Goal: Feedback & Contribution: Contribute content

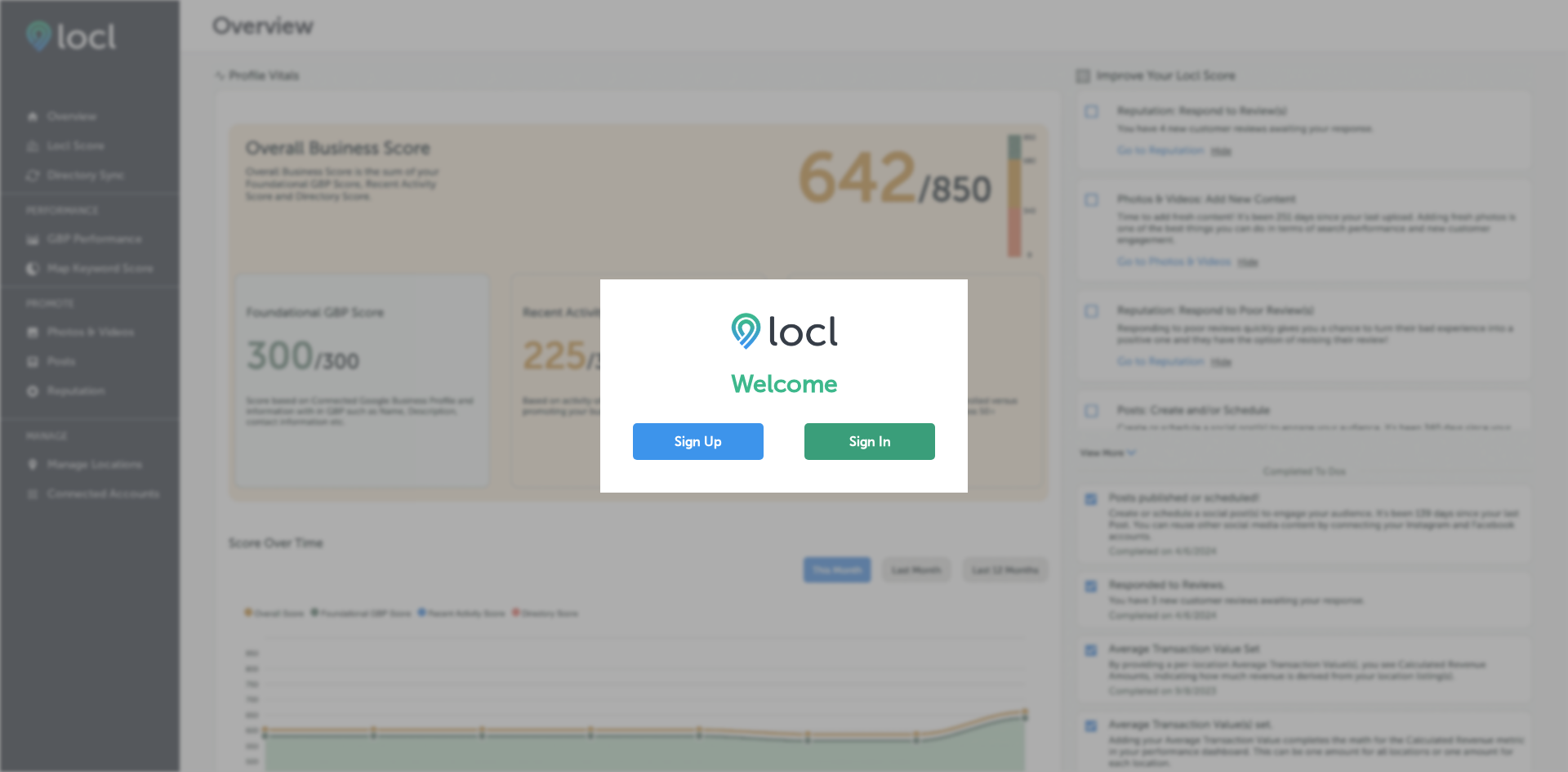
click at [872, 445] on button "Sign In" at bounding box center [869, 441] width 131 height 37
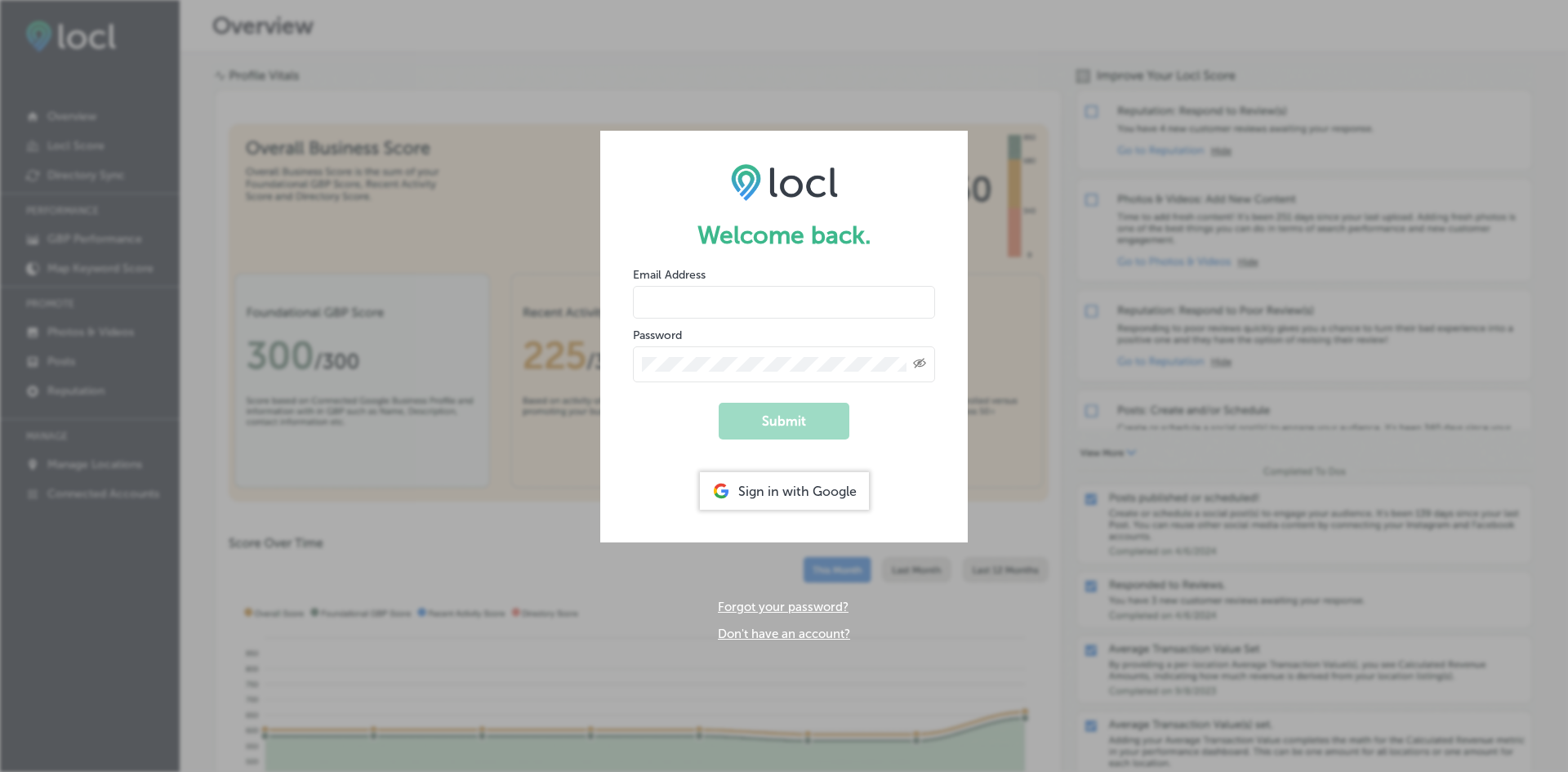
click at [729, 302] on input "email" at bounding box center [784, 302] width 302 height 33
type input "[PERSON_NAME][EMAIL_ADDRESS][DOMAIN_NAME]"
click at [719, 403] on button "Submit" at bounding box center [784, 420] width 131 height 37
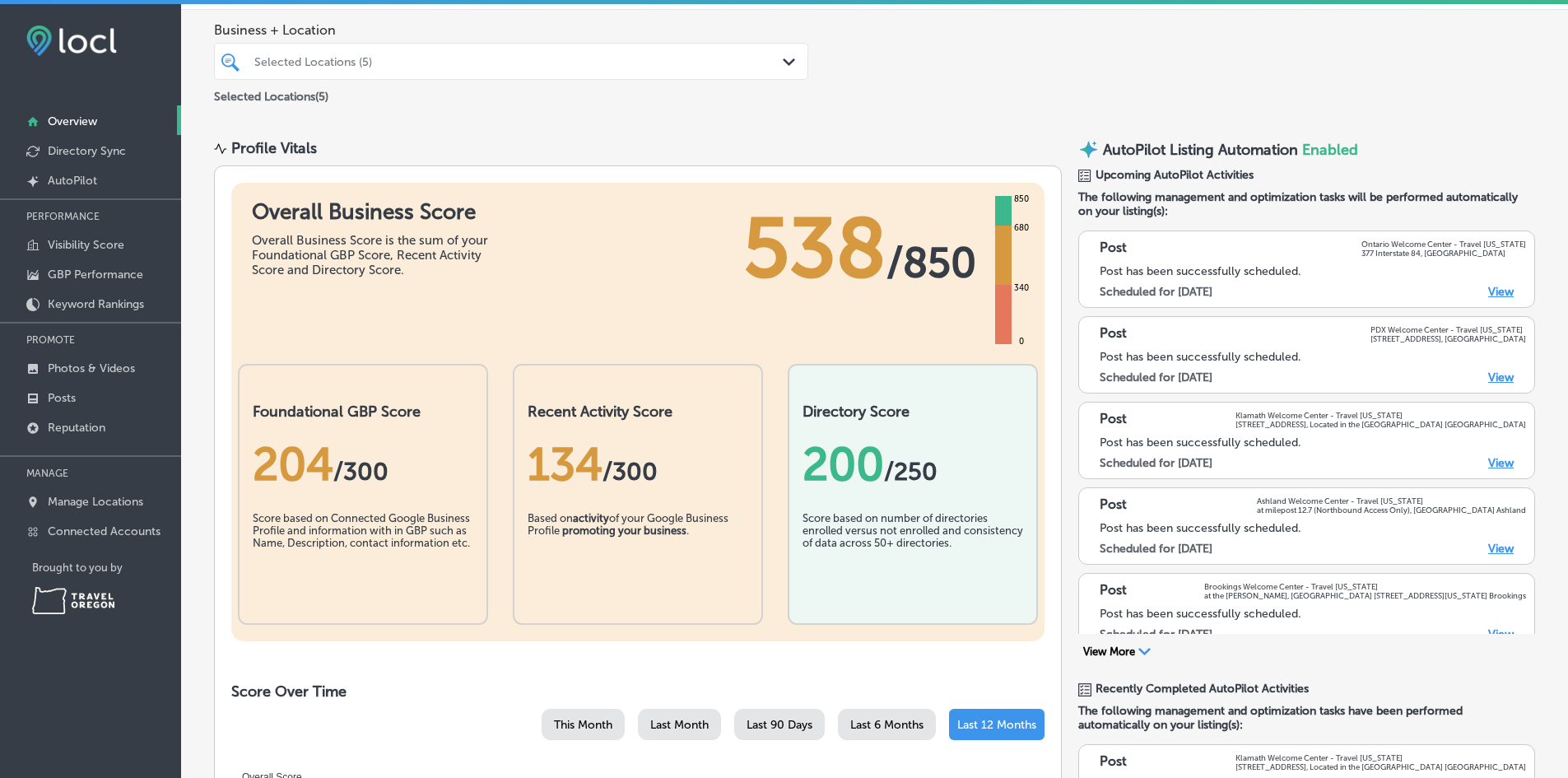
scroll to position [82, 0]
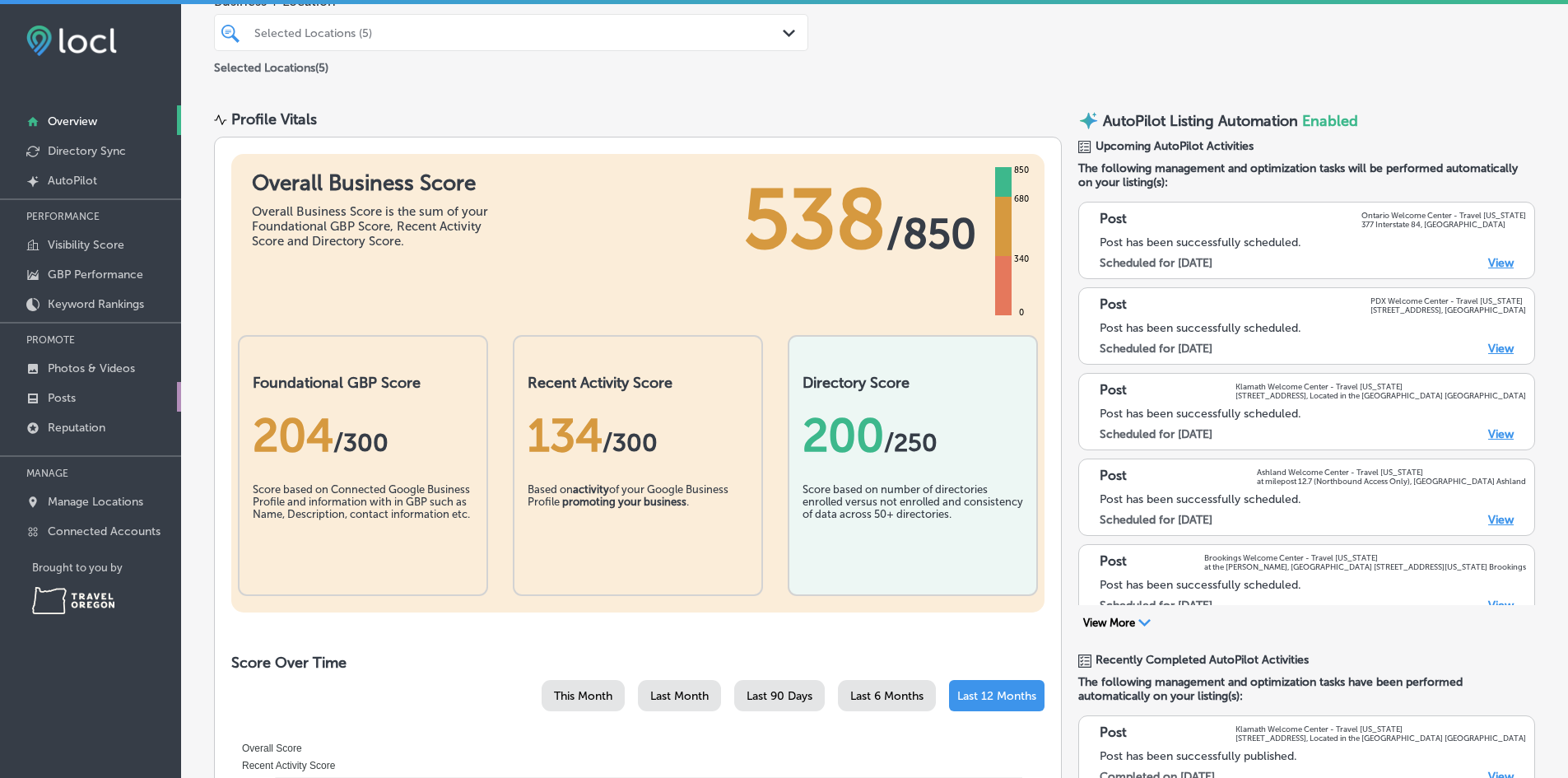
click at [59, 401] on p "Posts" at bounding box center [61, 398] width 28 height 14
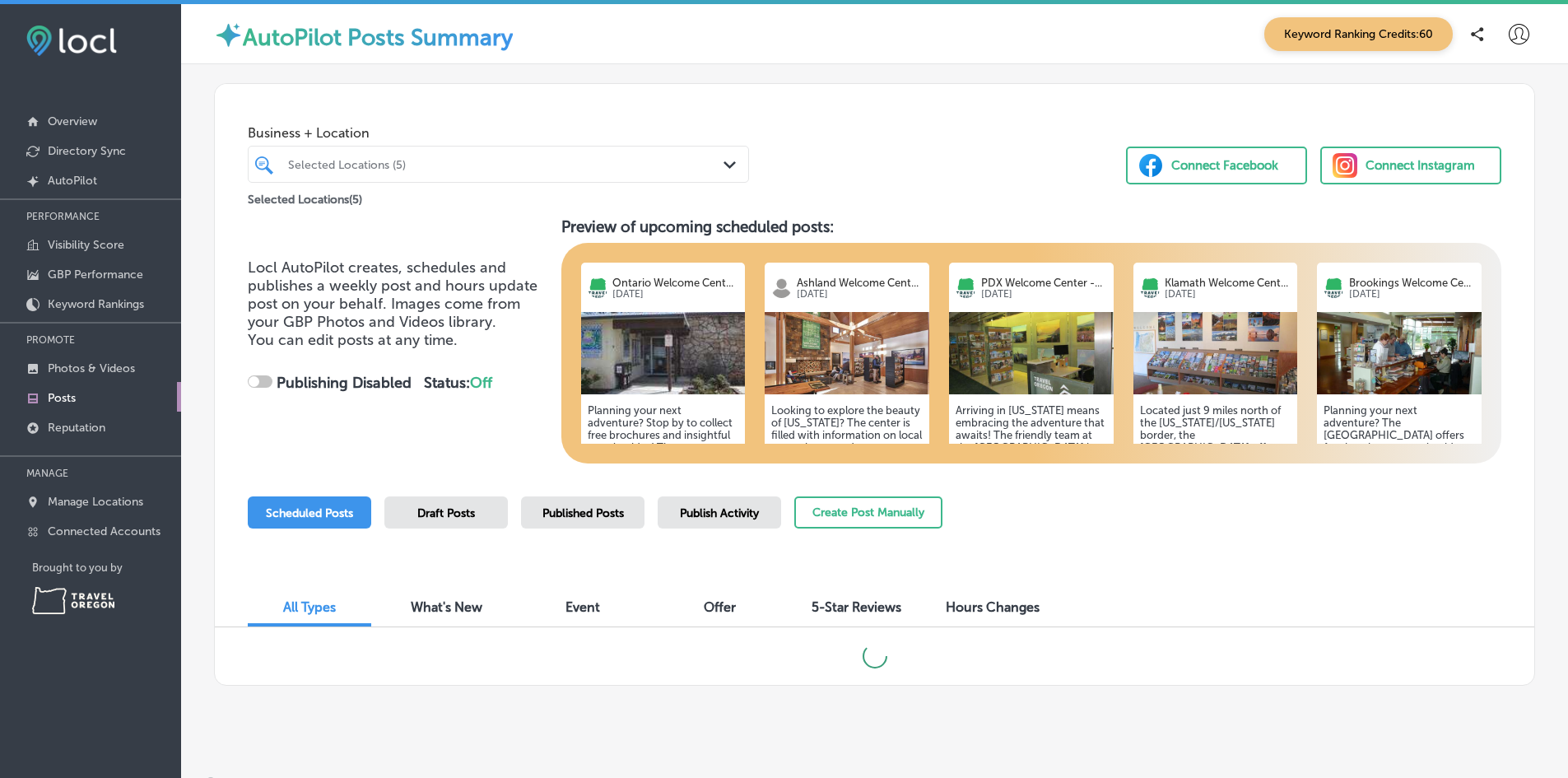
checkbox input "true"
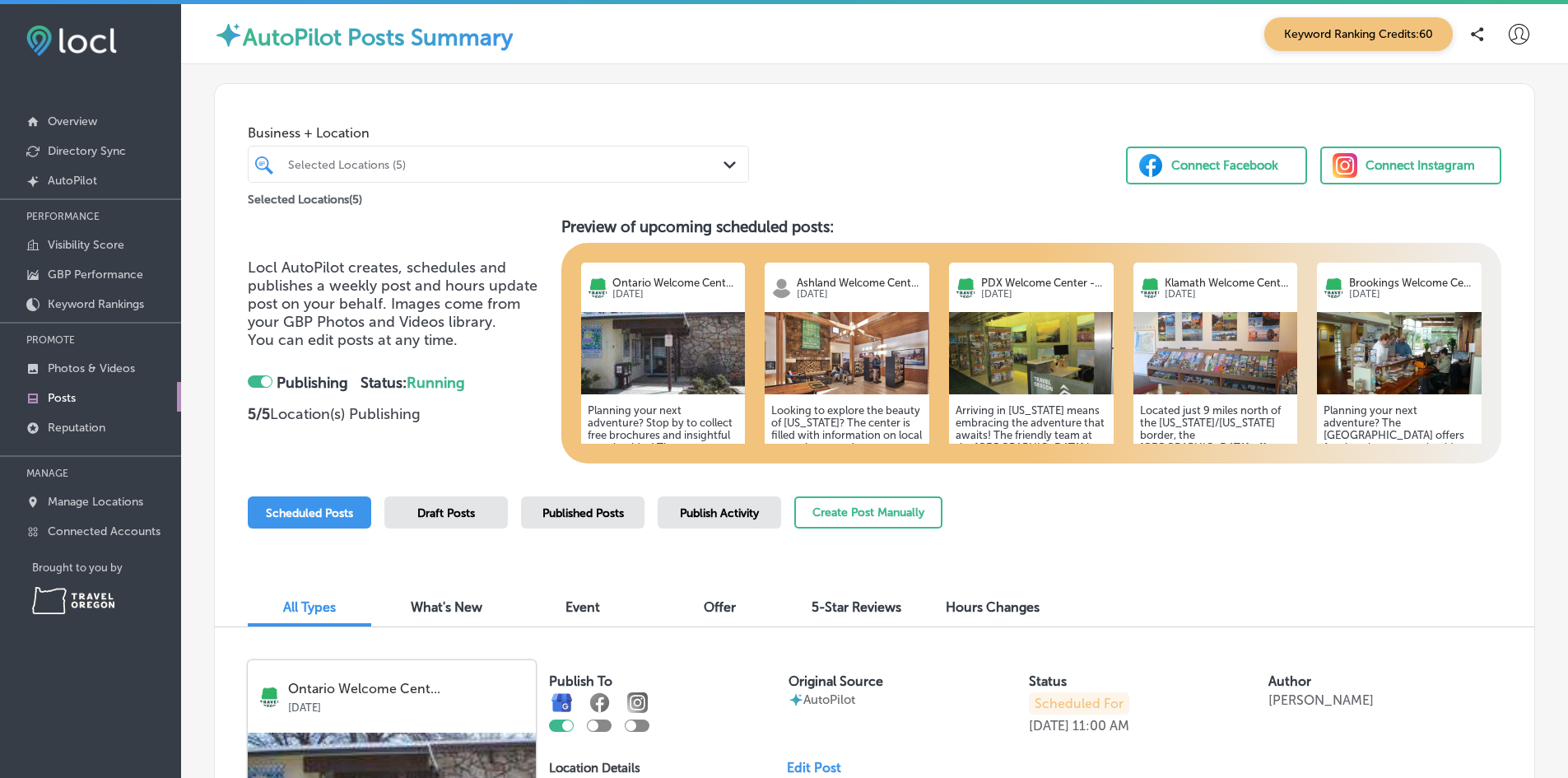
click at [594, 519] on span "Published Posts" at bounding box center [583, 514] width 81 height 14
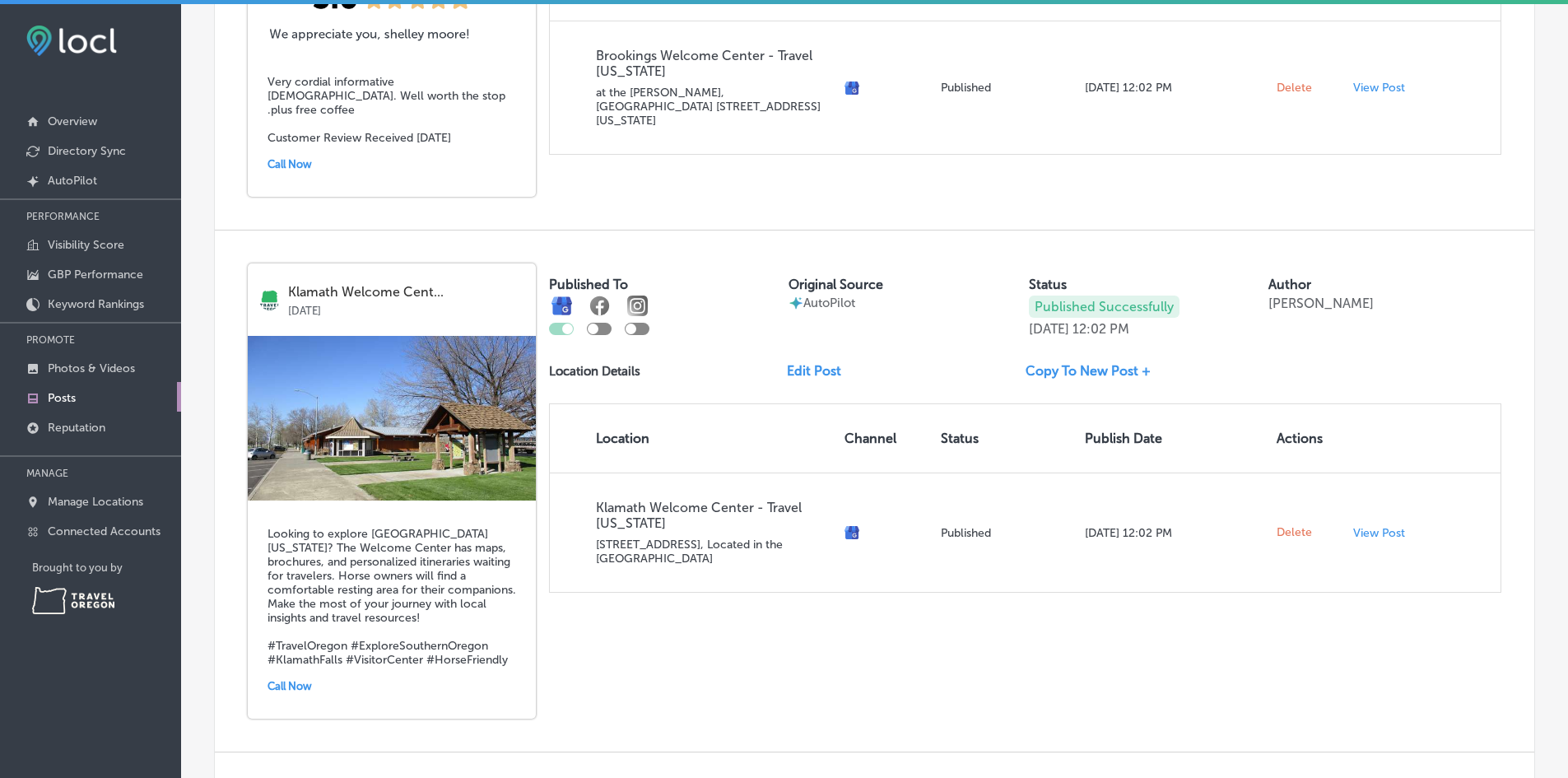
scroll to position [988, 0]
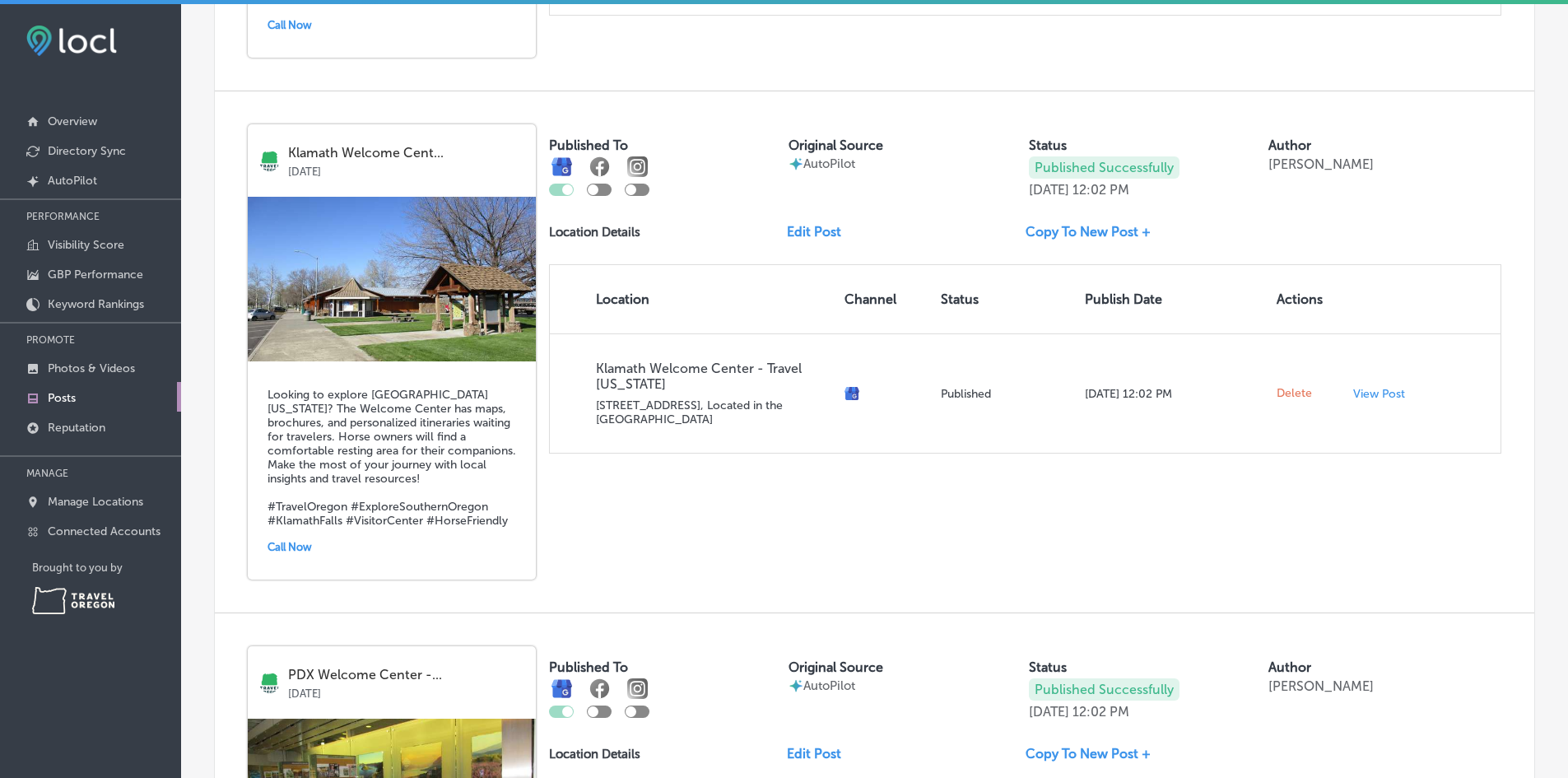
click at [822, 224] on link "Edit Post" at bounding box center [820, 231] width 68 height 15
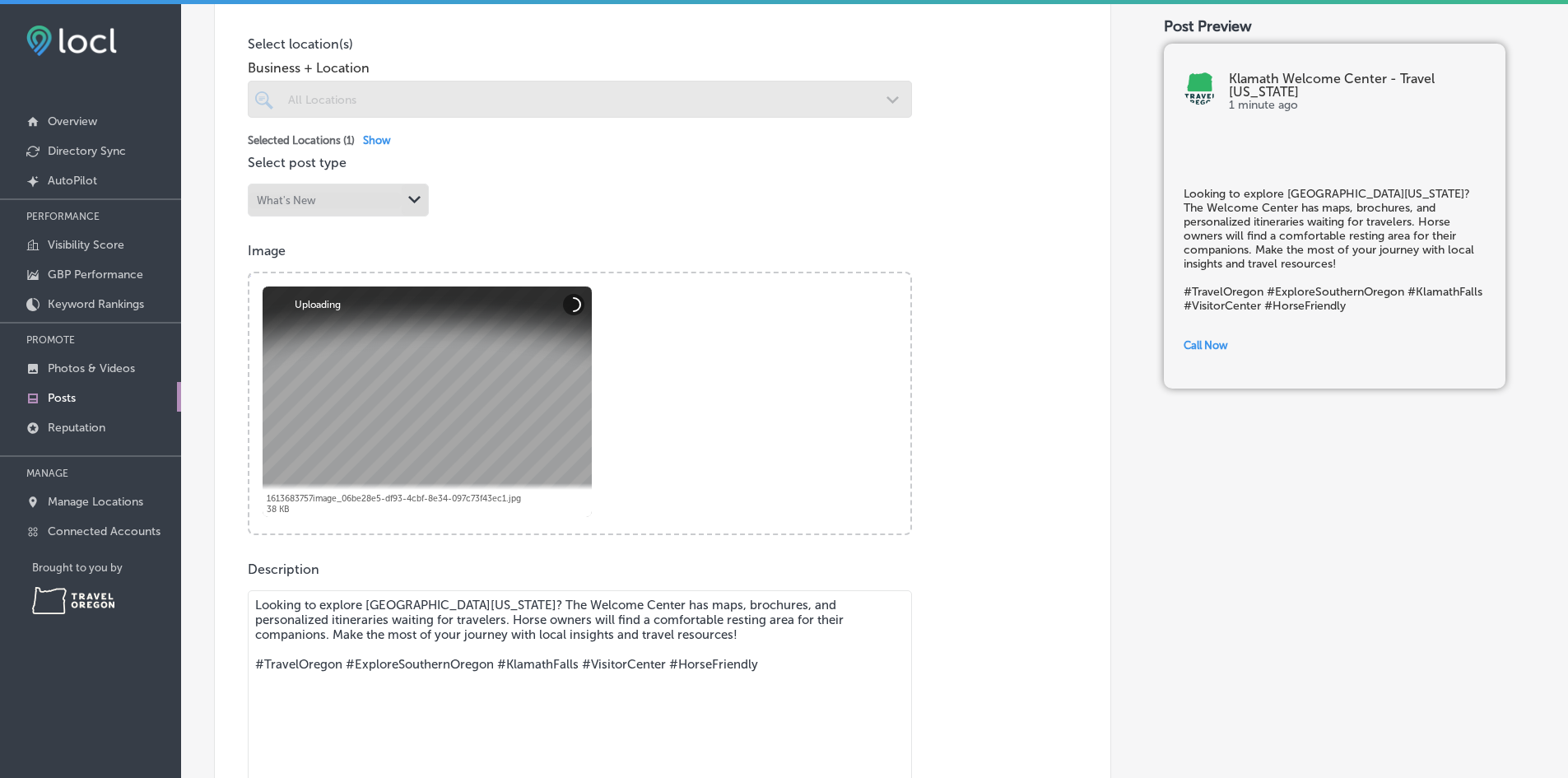
scroll to position [576, 0]
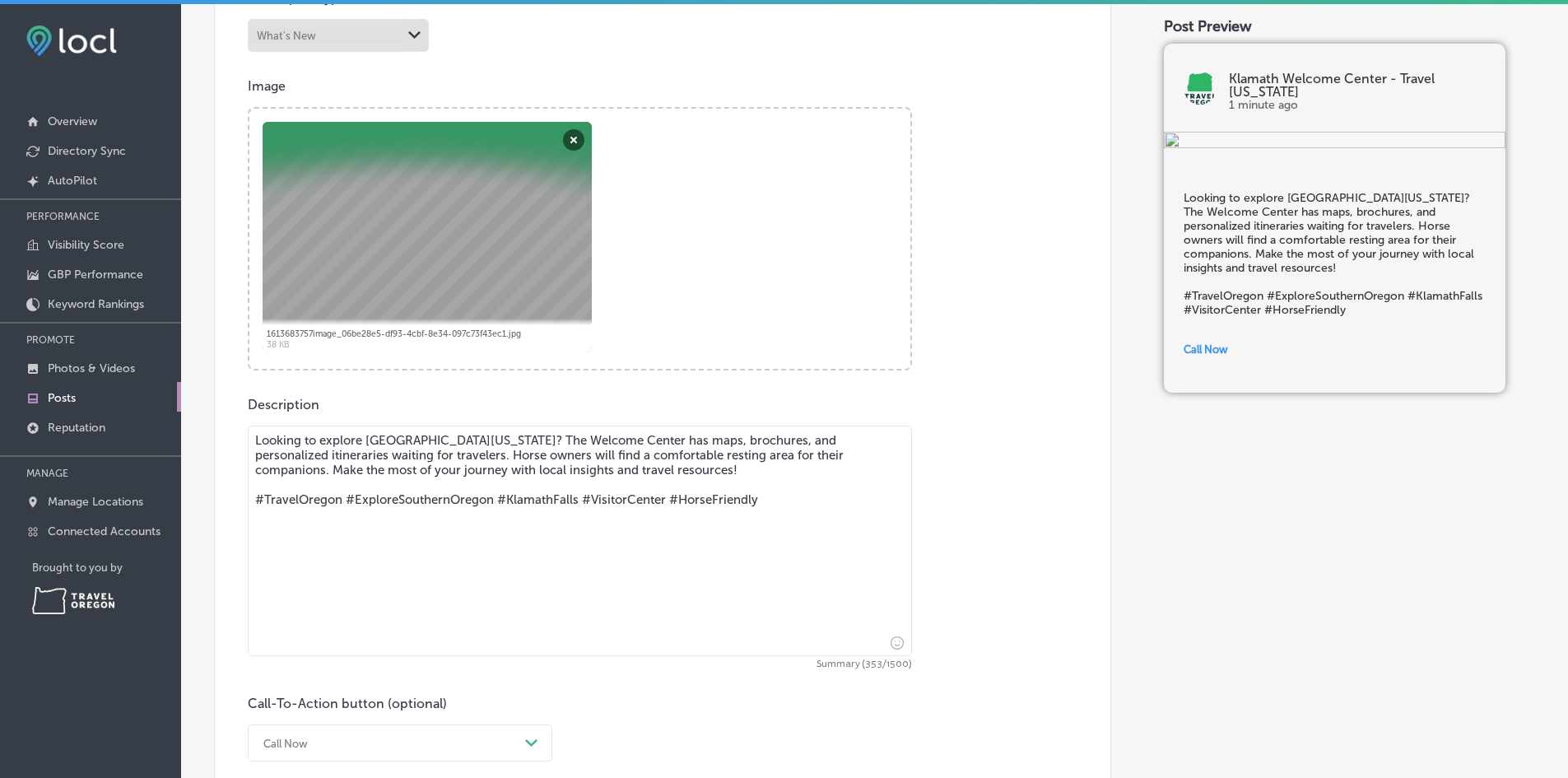
drag, startPoint x: 794, startPoint y: 499, endPoint x: 227, endPoint y: 498, distance: 567.0
click at [227, 498] on div "Post content Select location(s) Business + Location All Locations Path Created …" at bounding box center [661, 294] width 897 height 1053
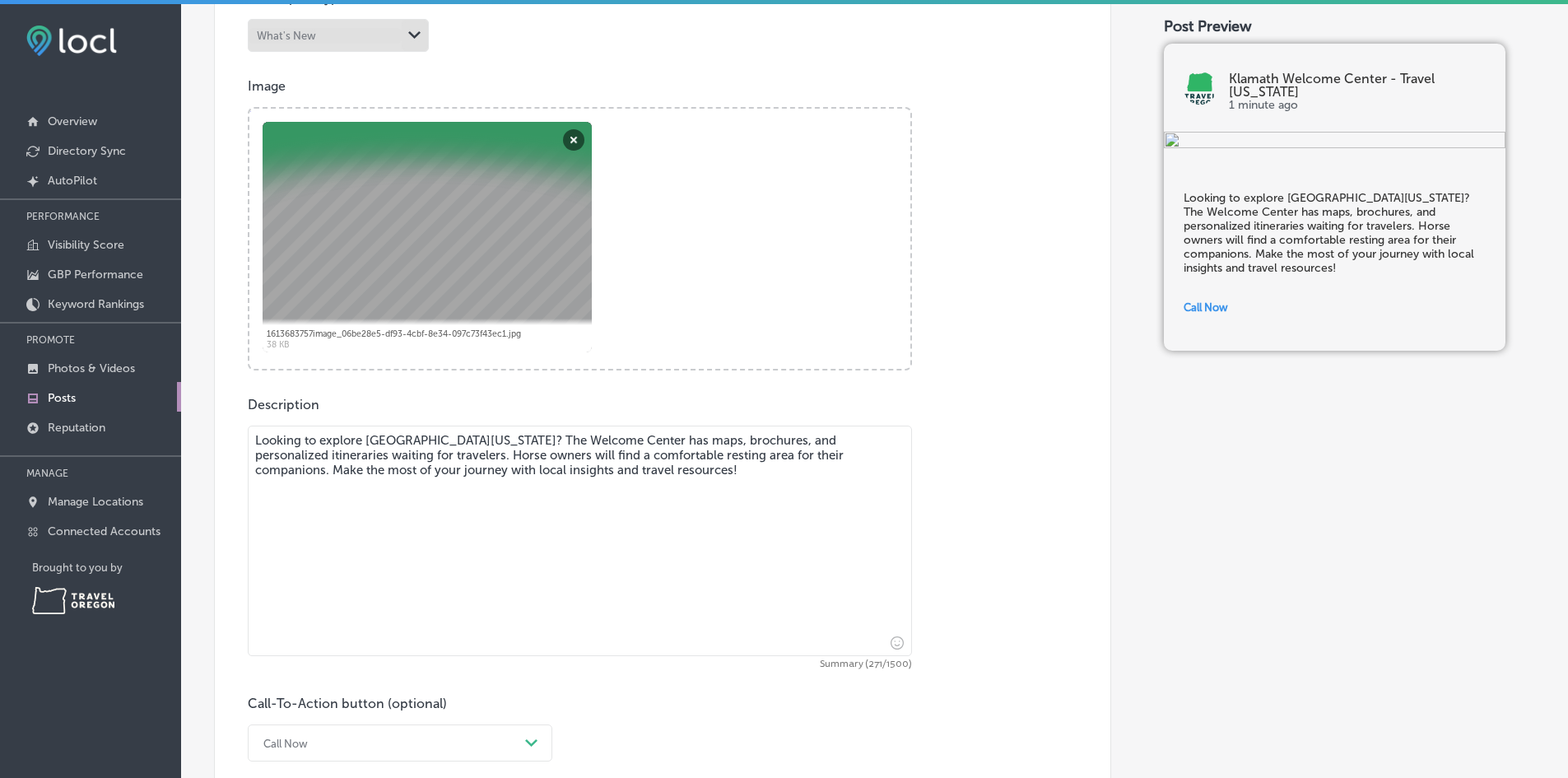
click at [586, 469] on textarea "Looking to explore [GEOGRAPHIC_DATA][US_STATE]? The Welcome Center has maps, br…" at bounding box center [579, 541] width 664 height 231
click at [600, 481] on textarea "Looking to explore [GEOGRAPHIC_DATA][US_STATE]? The Welcome Center has maps, br…" at bounding box center [579, 541] width 664 height 231
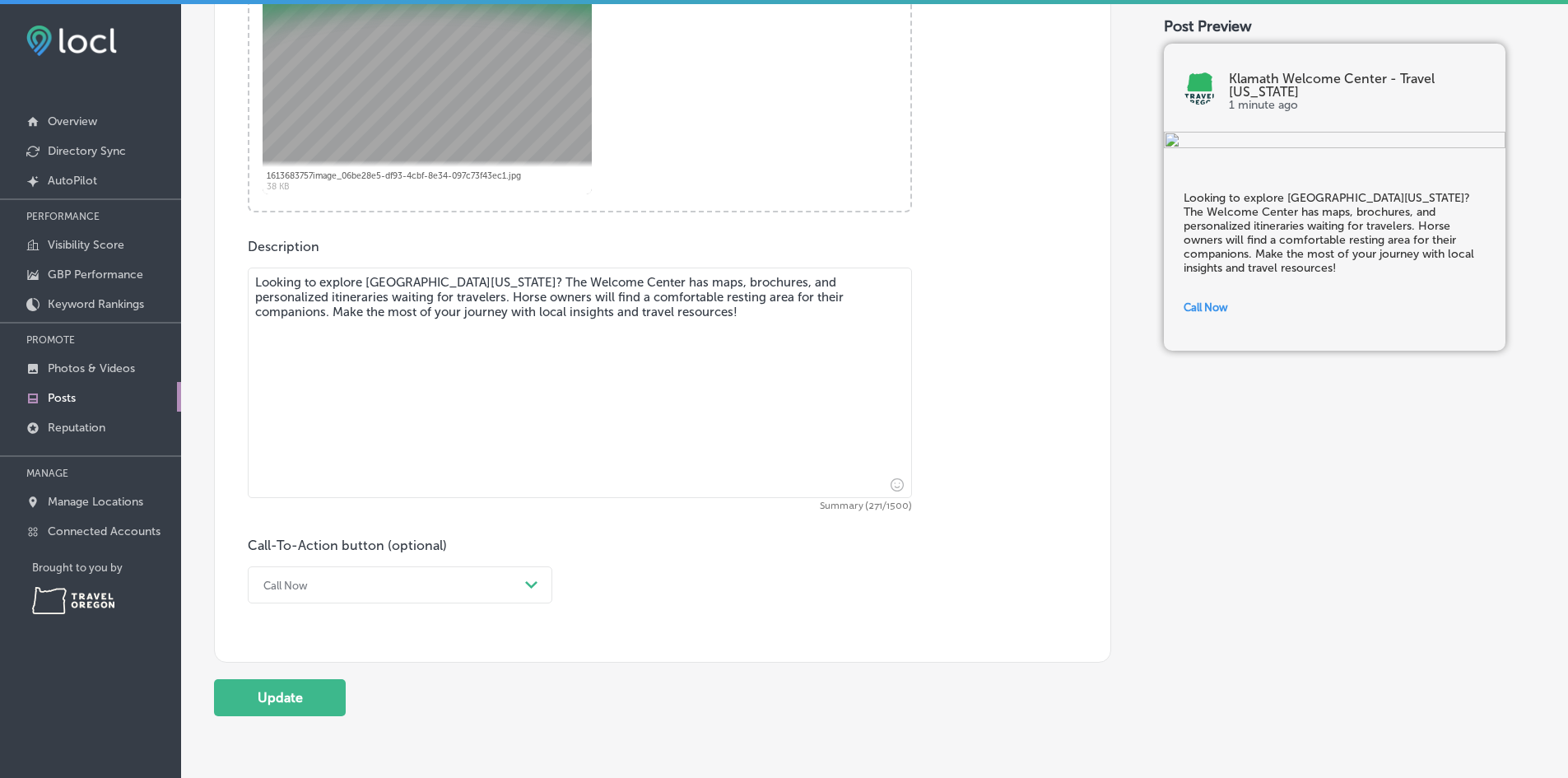
scroll to position [741, 0]
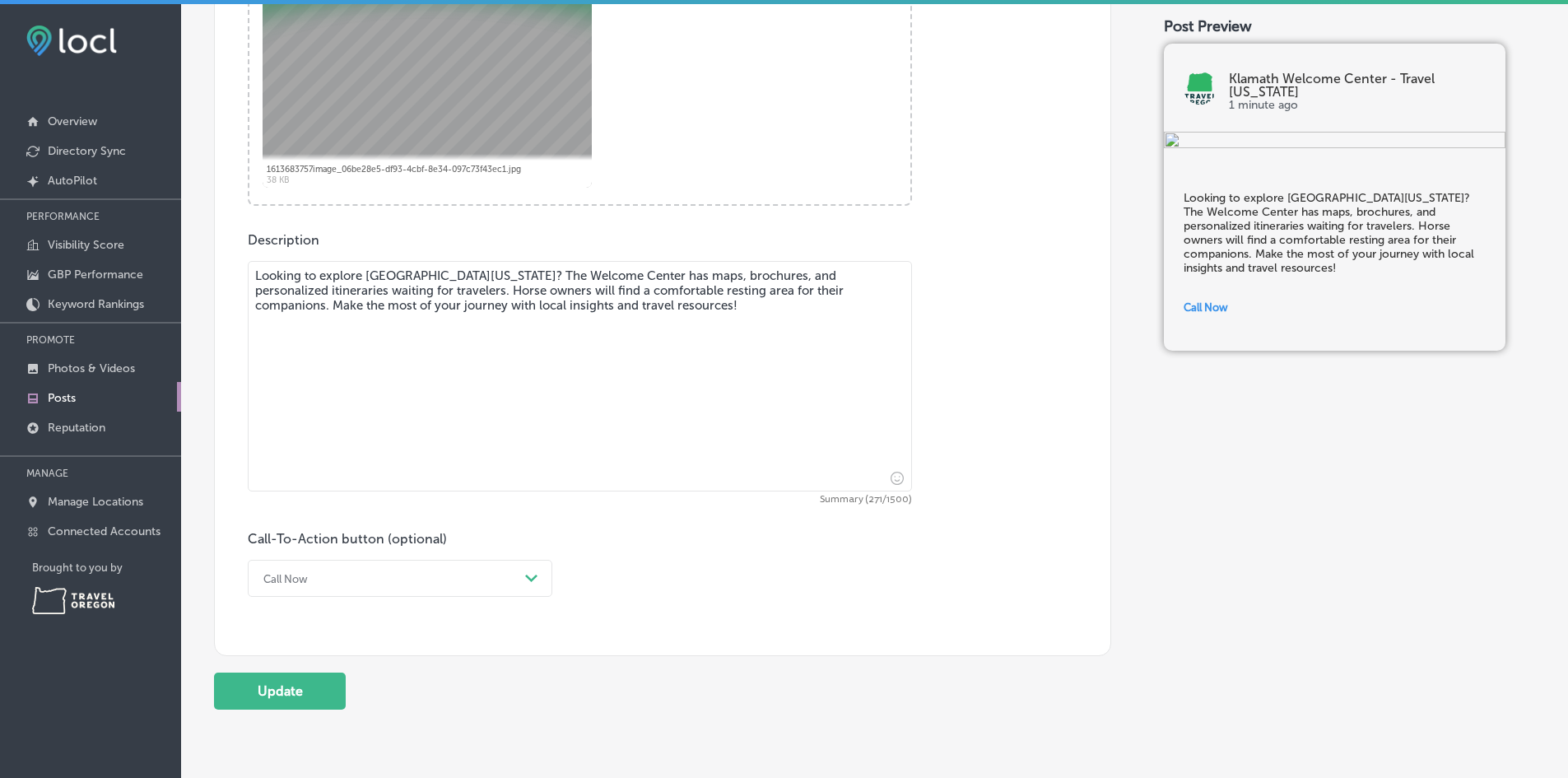
click at [789, 275] on textarea "Looking to explore [GEOGRAPHIC_DATA][US_STATE]? The Welcome Center has maps, br…" at bounding box center [579, 376] width 664 height 231
click at [761, 279] on textarea "Looking to explore [GEOGRAPHIC_DATA][US_STATE]? The Welcome Center has maps, br…" at bounding box center [579, 376] width 664 height 231
click at [693, 324] on textarea "Looking to explore [GEOGRAPHIC_DATA][US_STATE]? The Welcome Center has maps, br…" at bounding box center [579, 376] width 664 height 231
click at [823, 275] on textarea "Looking to explore [GEOGRAPHIC_DATA][US_STATE]? The Welcome Center has maps, br…" at bounding box center [579, 376] width 664 height 231
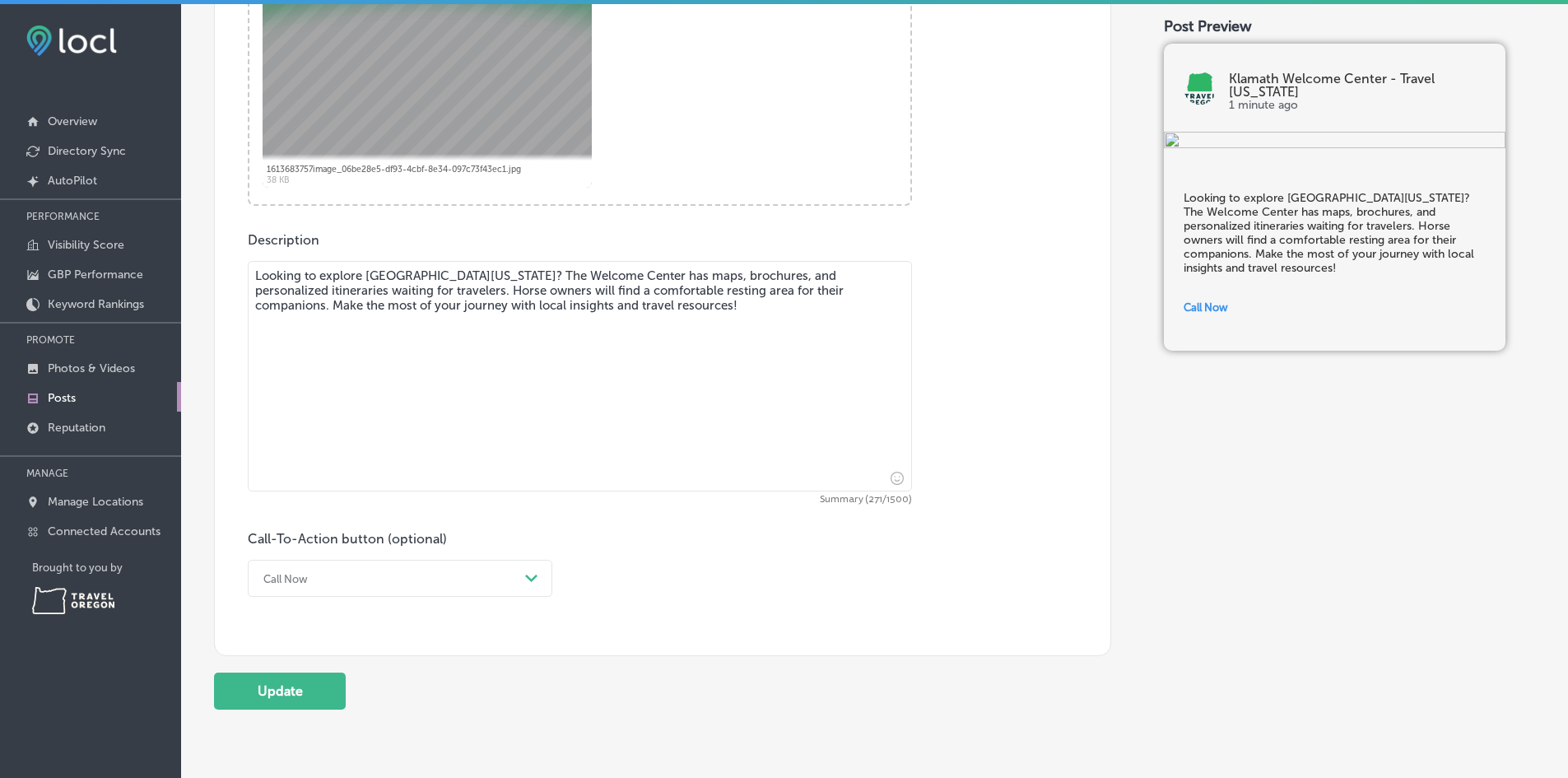
drag, startPoint x: 372, startPoint y: 292, endPoint x: 749, endPoint y: 276, distance: 377.3
click at [749, 276] on textarea "Looking to explore [GEOGRAPHIC_DATA][US_STATE]? The Welcome Center has maps, br…" at bounding box center [579, 376] width 664 height 231
click at [561, 317] on textarea "Looking to explore [GEOGRAPHIC_DATA][US_STATE]? The Welcome Center has maps, br…" at bounding box center [579, 376] width 664 height 231
click at [325, 290] on textarea "Looking to explore [GEOGRAPHIC_DATA][US_STATE]? The Welcome Center has maps, br…" at bounding box center [579, 376] width 664 height 231
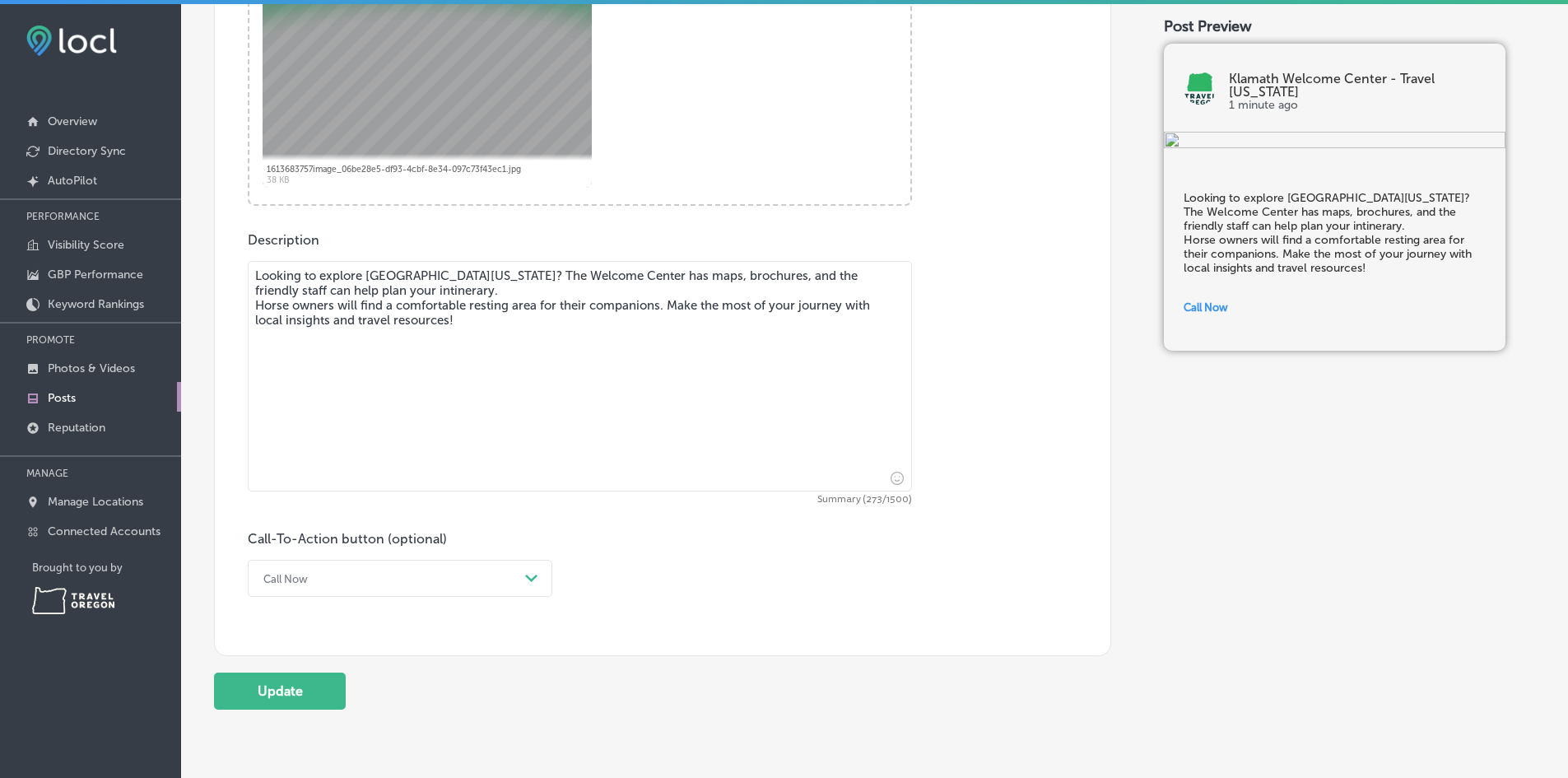
click at [691, 325] on textarea "Looking to explore [GEOGRAPHIC_DATA][US_STATE]? The Welcome Center has maps, br…" at bounding box center [579, 376] width 664 height 231
type textarea "Looking to explore [GEOGRAPHIC_DATA][US_STATE]? The Welcome Center has maps, br…"
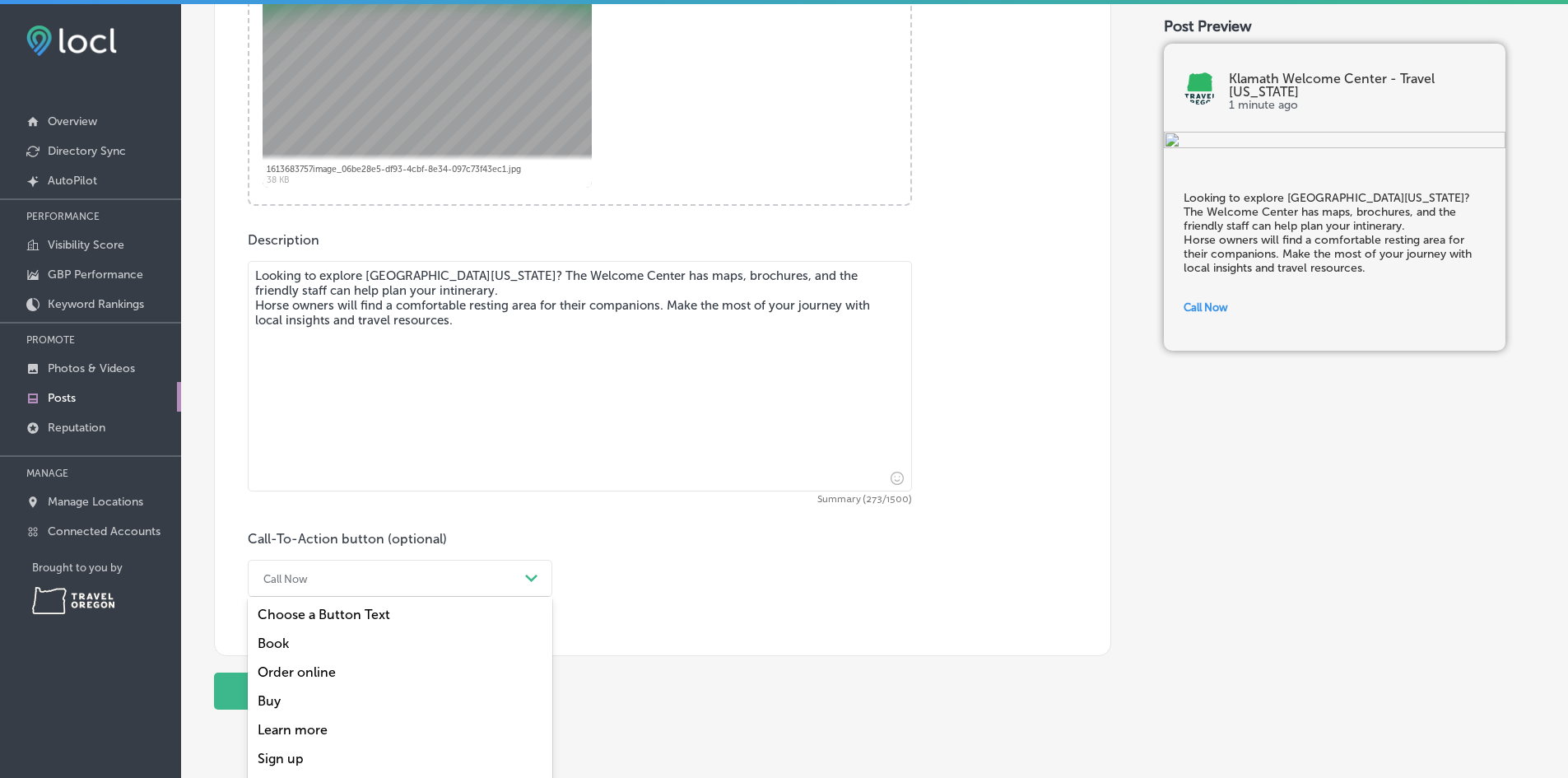
click at [382, 581] on div "option Choose a Button Text focused, 1 of 7. 7 results available. Use Up and Do…" at bounding box center [400, 578] width 305 height 37
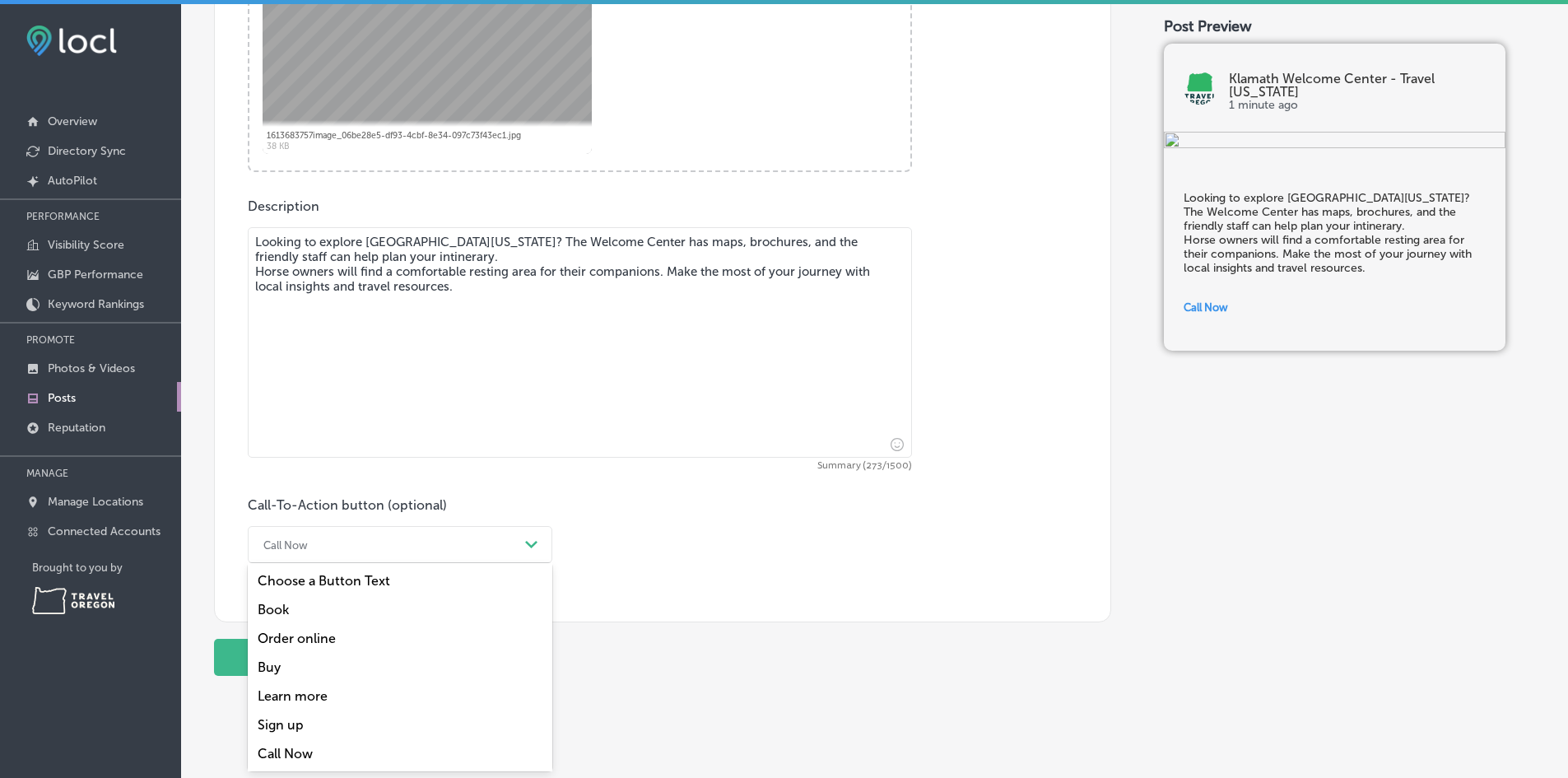
click at [314, 706] on div "Learn more" at bounding box center [400, 696] width 305 height 29
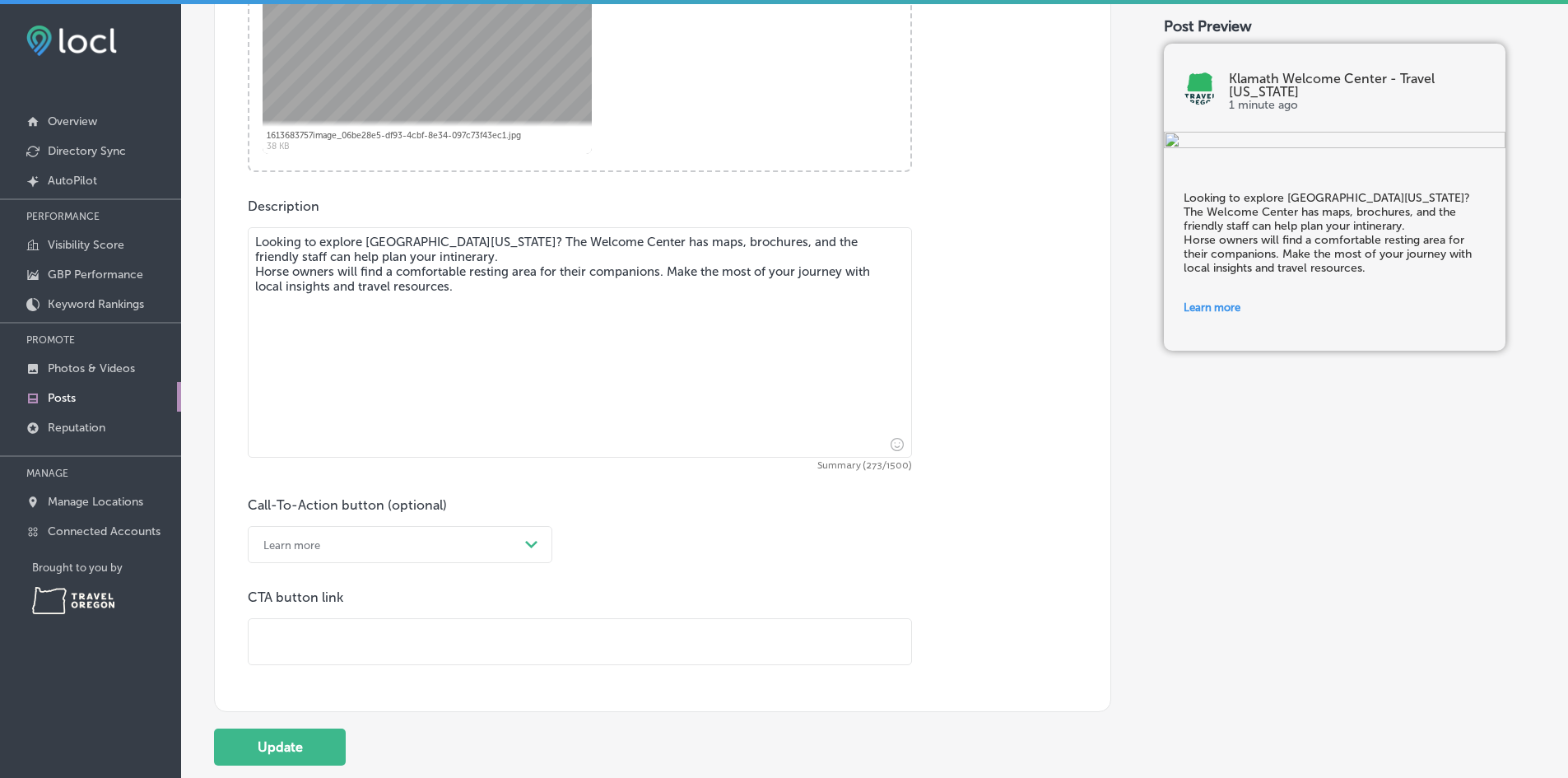
click at [297, 629] on input "text" at bounding box center [579, 642] width 662 height 45
paste input "[URL][DOMAIN_NAME][US_STATE]"
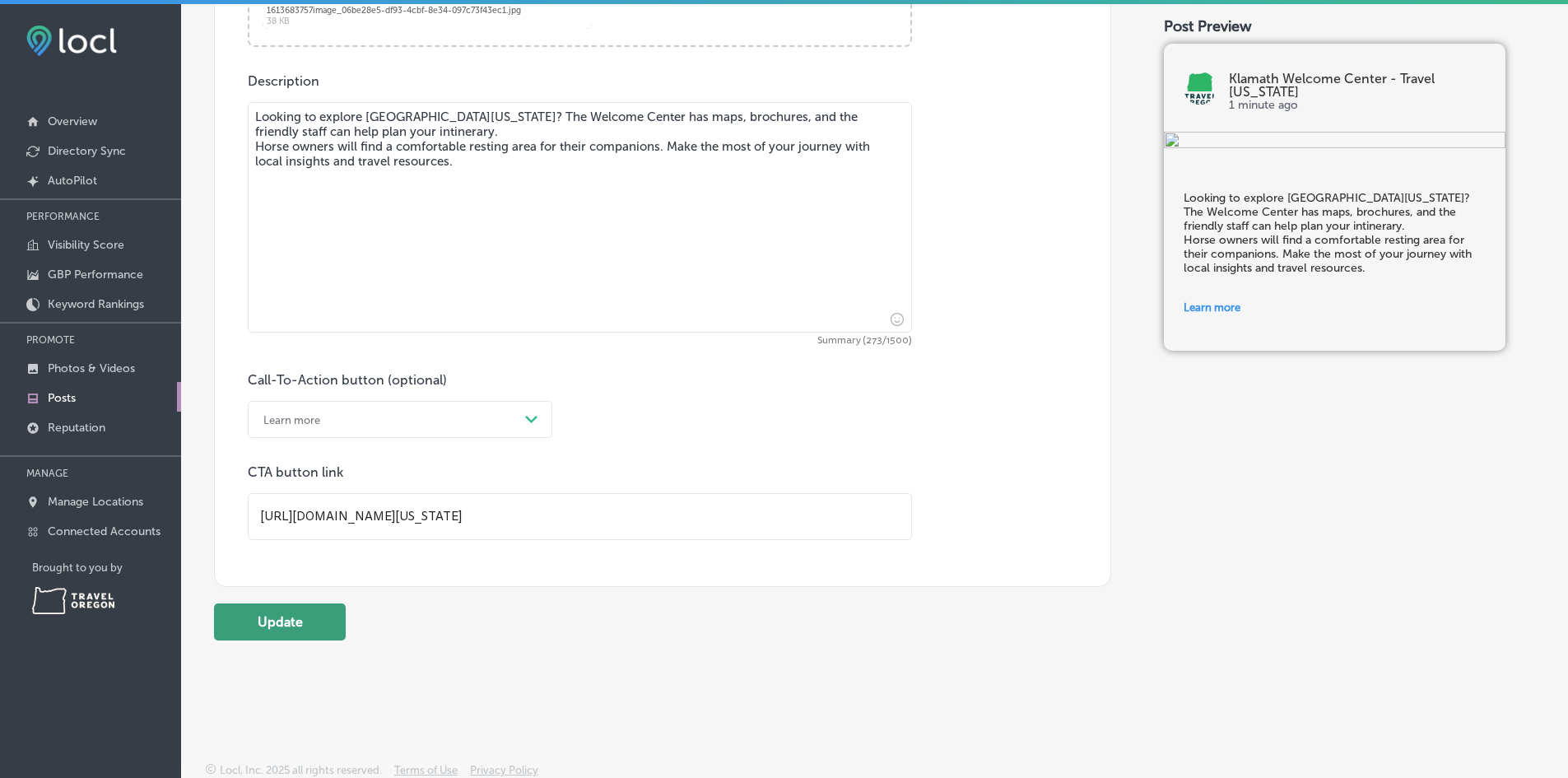
scroll to position [902, 0]
type input "[URL][DOMAIN_NAME][US_STATE]"
click at [317, 615] on button "Update" at bounding box center [279, 619] width 132 height 37
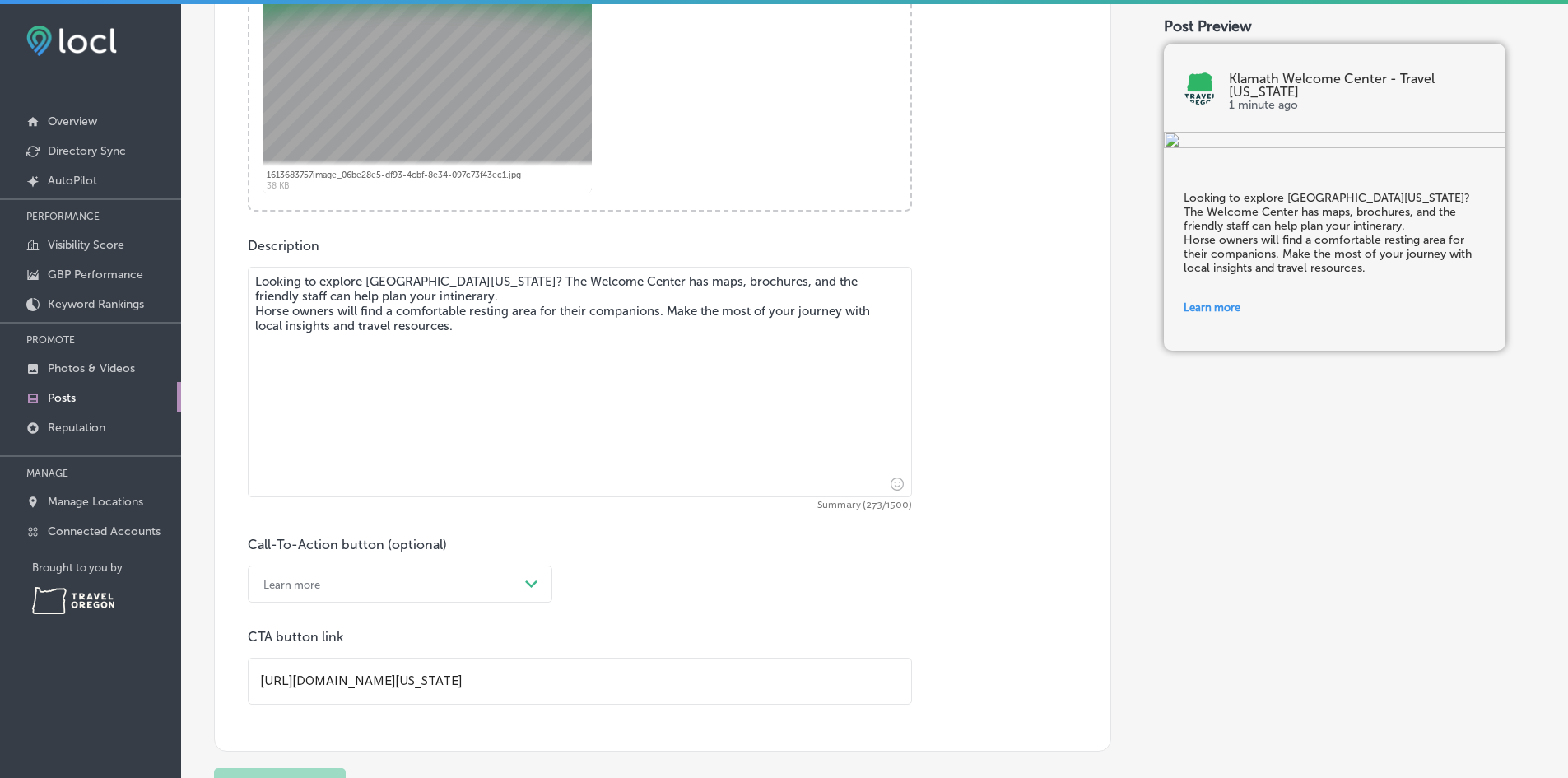
scroll to position [655, 0]
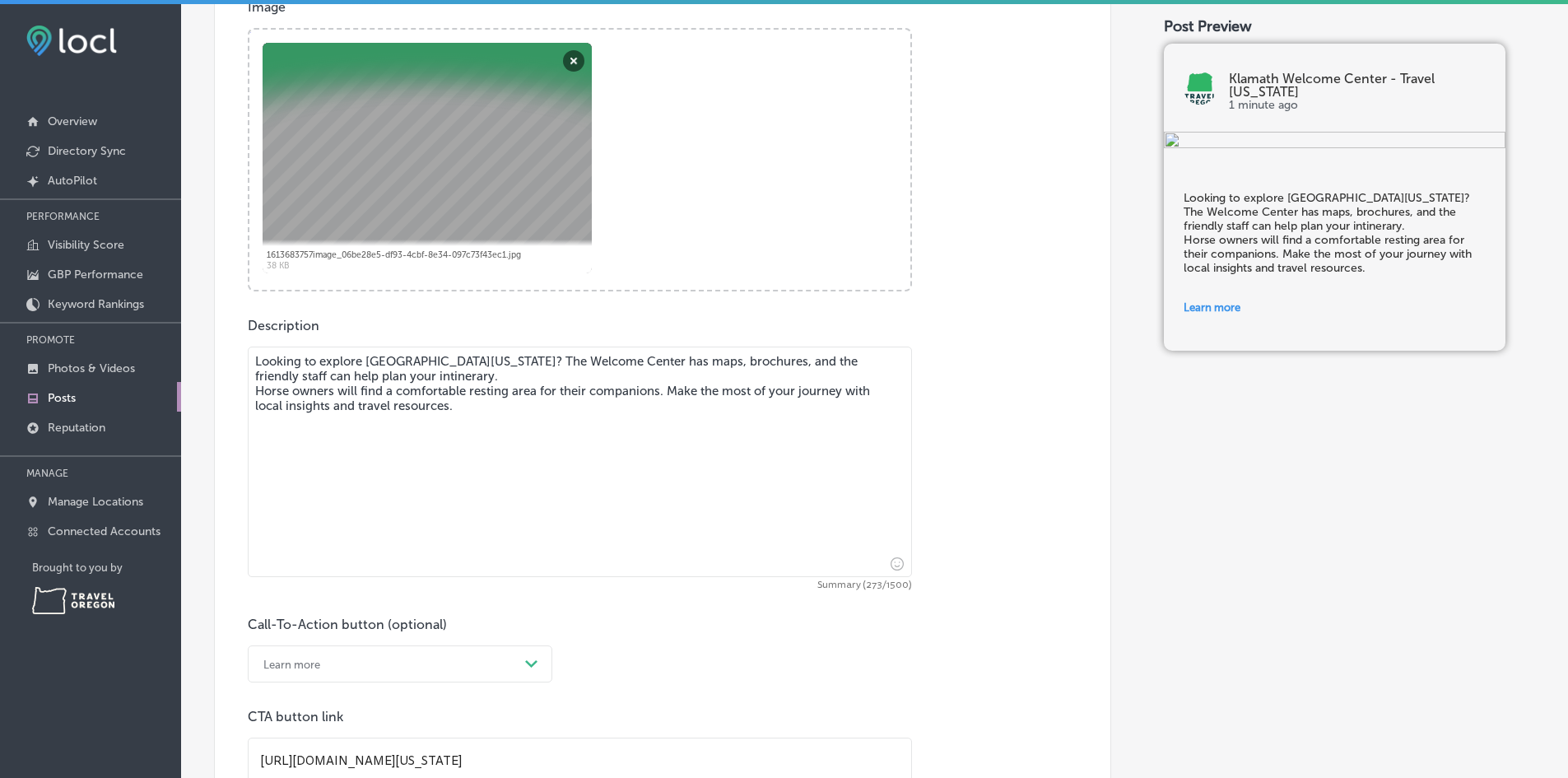
click at [365, 380] on textarea "Looking to explore [GEOGRAPHIC_DATA][US_STATE]? The Welcome Center has maps, br…" at bounding box center [579, 462] width 664 height 231
click at [489, 416] on textarea "Looking to explore [GEOGRAPHIC_DATA][US_STATE]? The Welcome Center has maps, br…" at bounding box center [579, 462] width 664 height 231
click at [480, 364] on textarea "Looking to explore [GEOGRAPHIC_DATA][US_STATE]? The Welcome Center has maps, br…" at bounding box center [579, 462] width 664 height 231
click at [465, 357] on textarea "Looking to explore [GEOGRAPHIC_DATA][US_STATE]? The Welcome Center has maps, br…" at bounding box center [579, 462] width 664 height 231
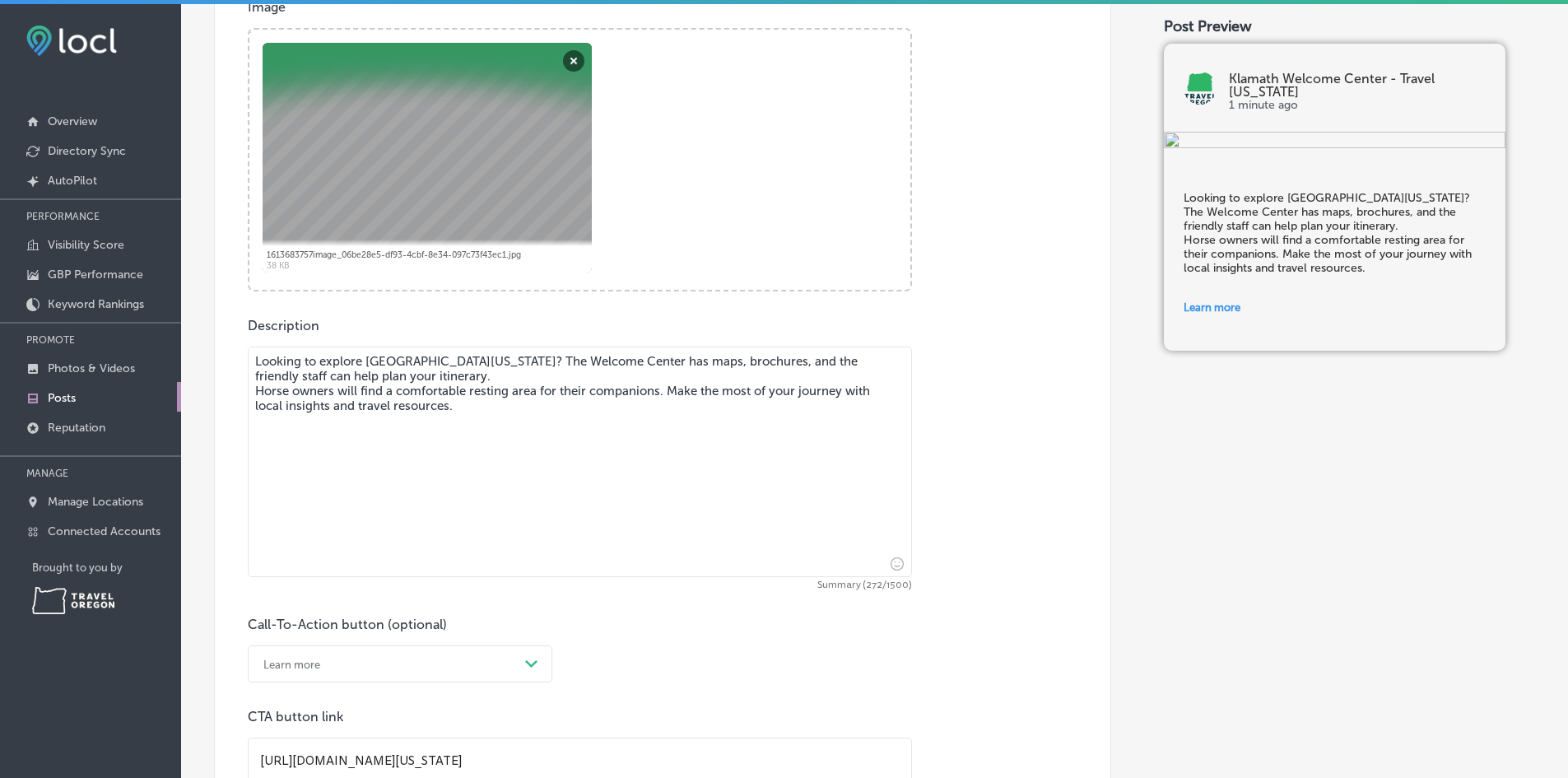
drag, startPoint x: 467, startPoint y: 362, endPoint x: 239, endPoint y: 349, distance: 228.4
click at [239, 349] on div "Post content Select location(s) Business + Location All Locations Path Created …" at bounding box center [661, 260] width 897 height 1142
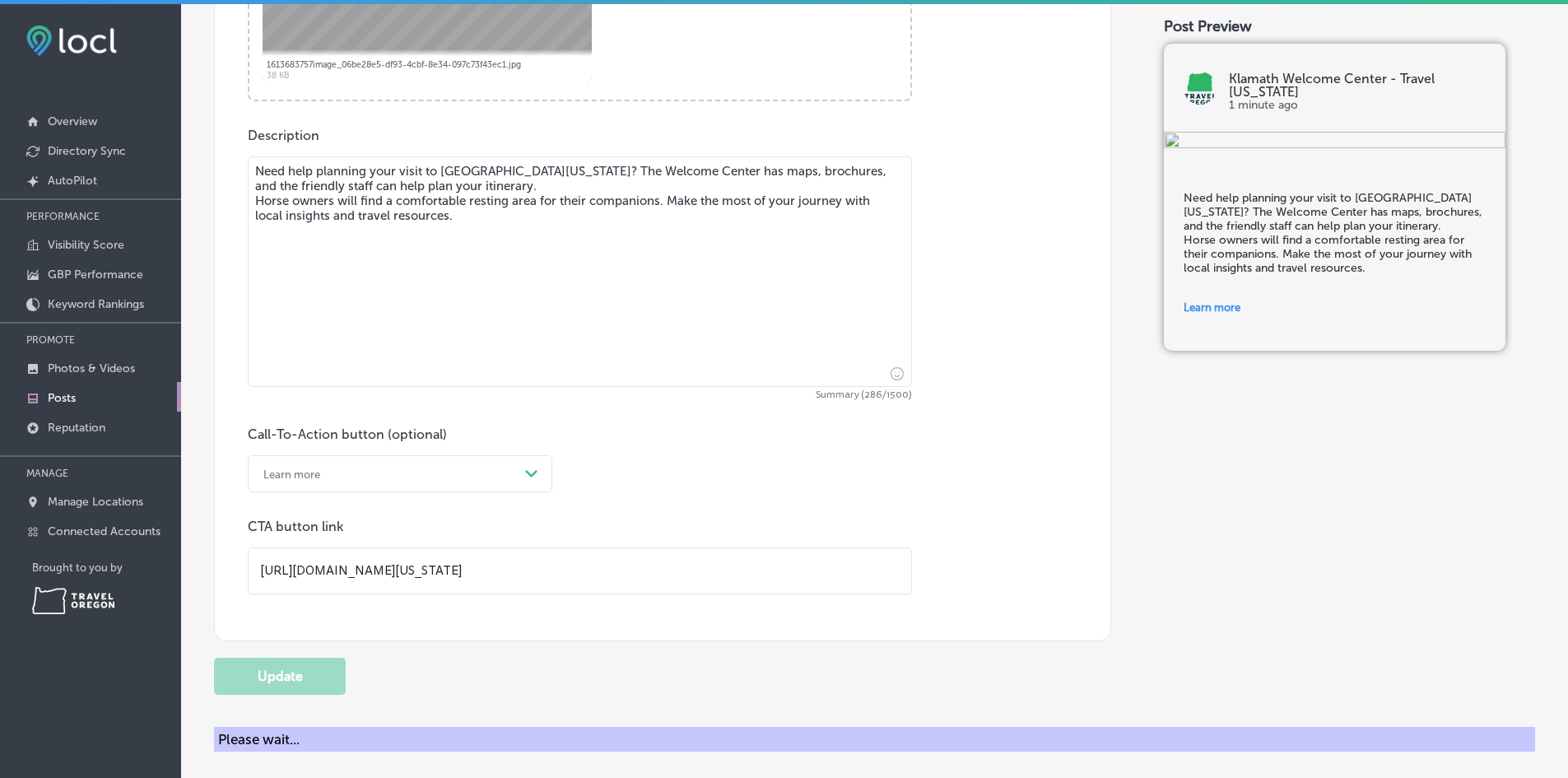
scroll to position [598, 0]
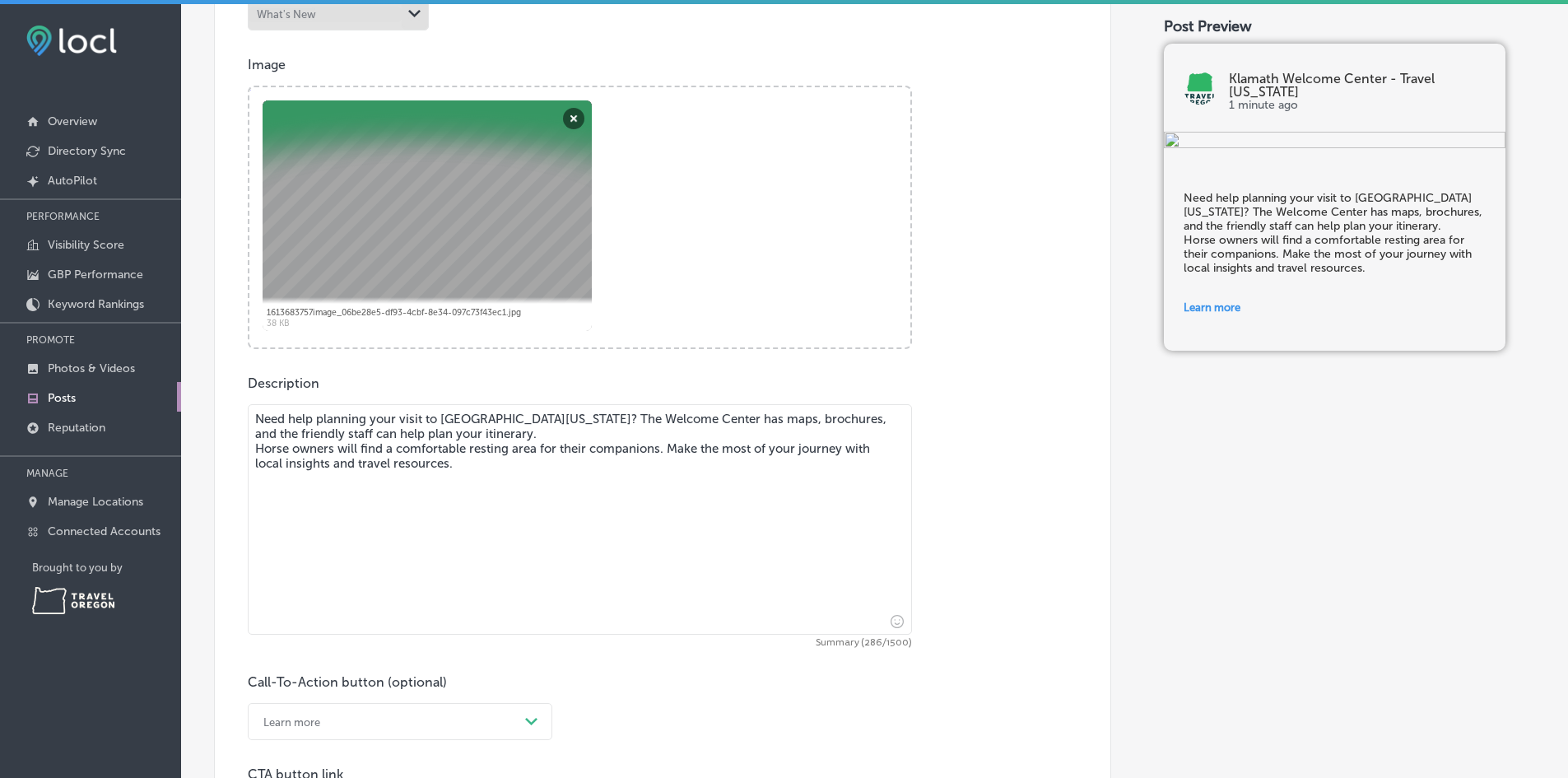
drag, startPoint x: 347, startPoint y: 442, endPoint x: 242, endPoint y: 413, distance: 108.9
click at [242, 413] on div "Post content Select location(s) Business + Location All Locations Path Created …" at bounding box center [661, 317] width 897 height 1142
type textarea "Need help planning your visit to [GEOGRAPHIC_DATA][US_STATE]? The Welcome Cente…"
click at [982, 453] on div "Description Need help planning your visit to [GEOGRAPHIC_DATA][US_STATE]? The W…" at bounding box center [662, 609] width 829 height 467
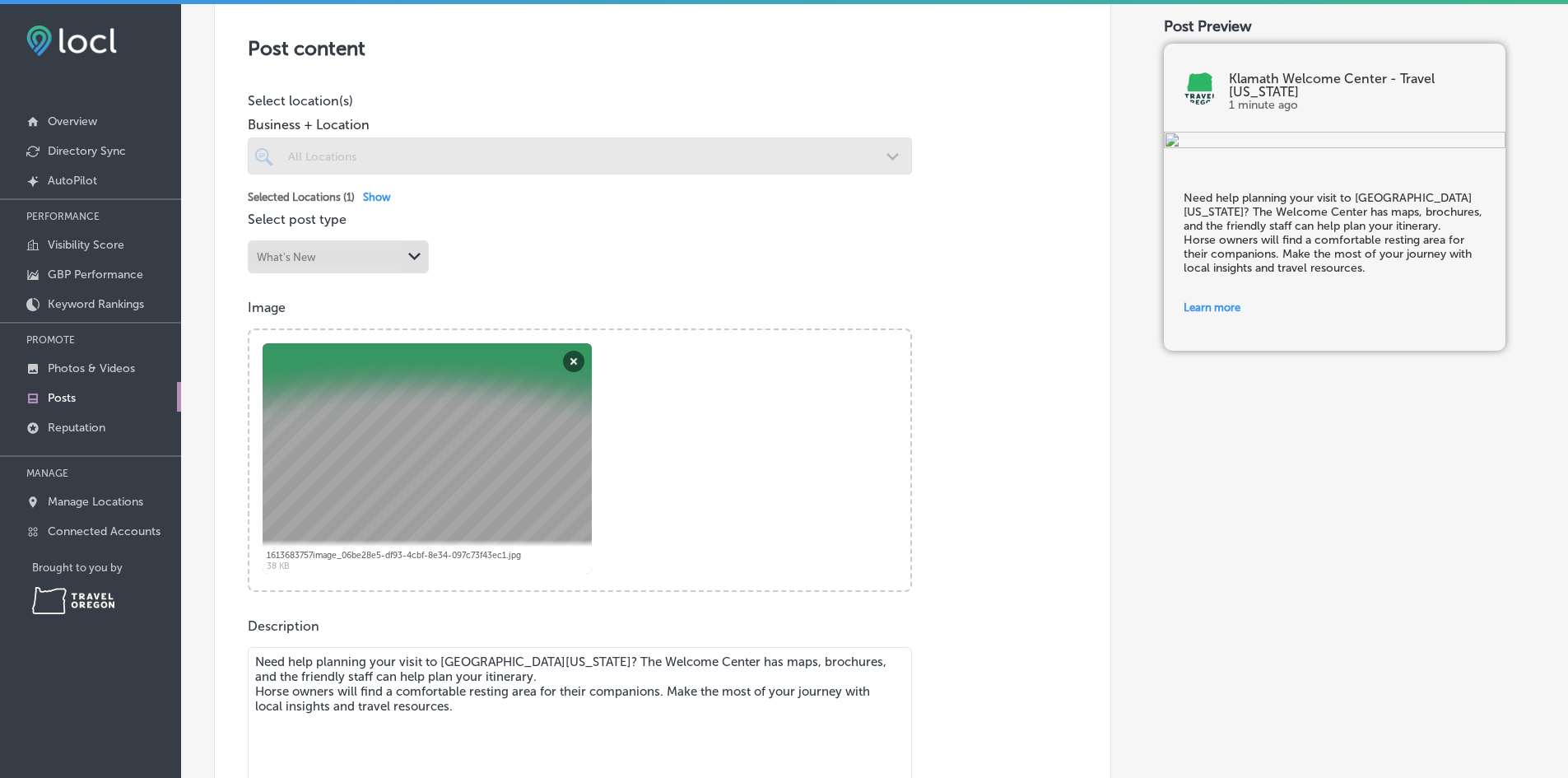
scroll to position [0, 0]
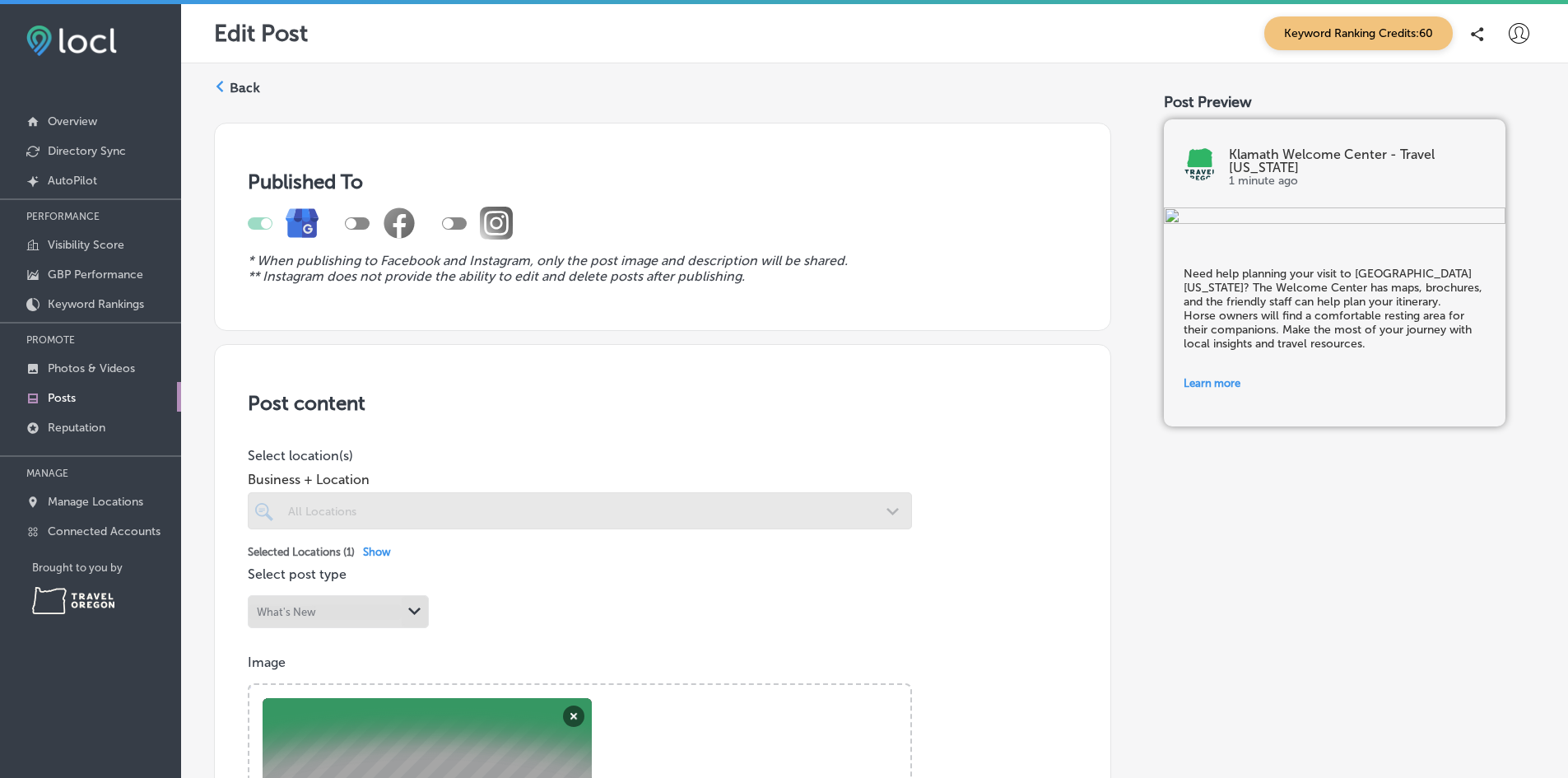
click at [242, 81] on label "Back" at bounding box center [245, 88] width 31 height 18
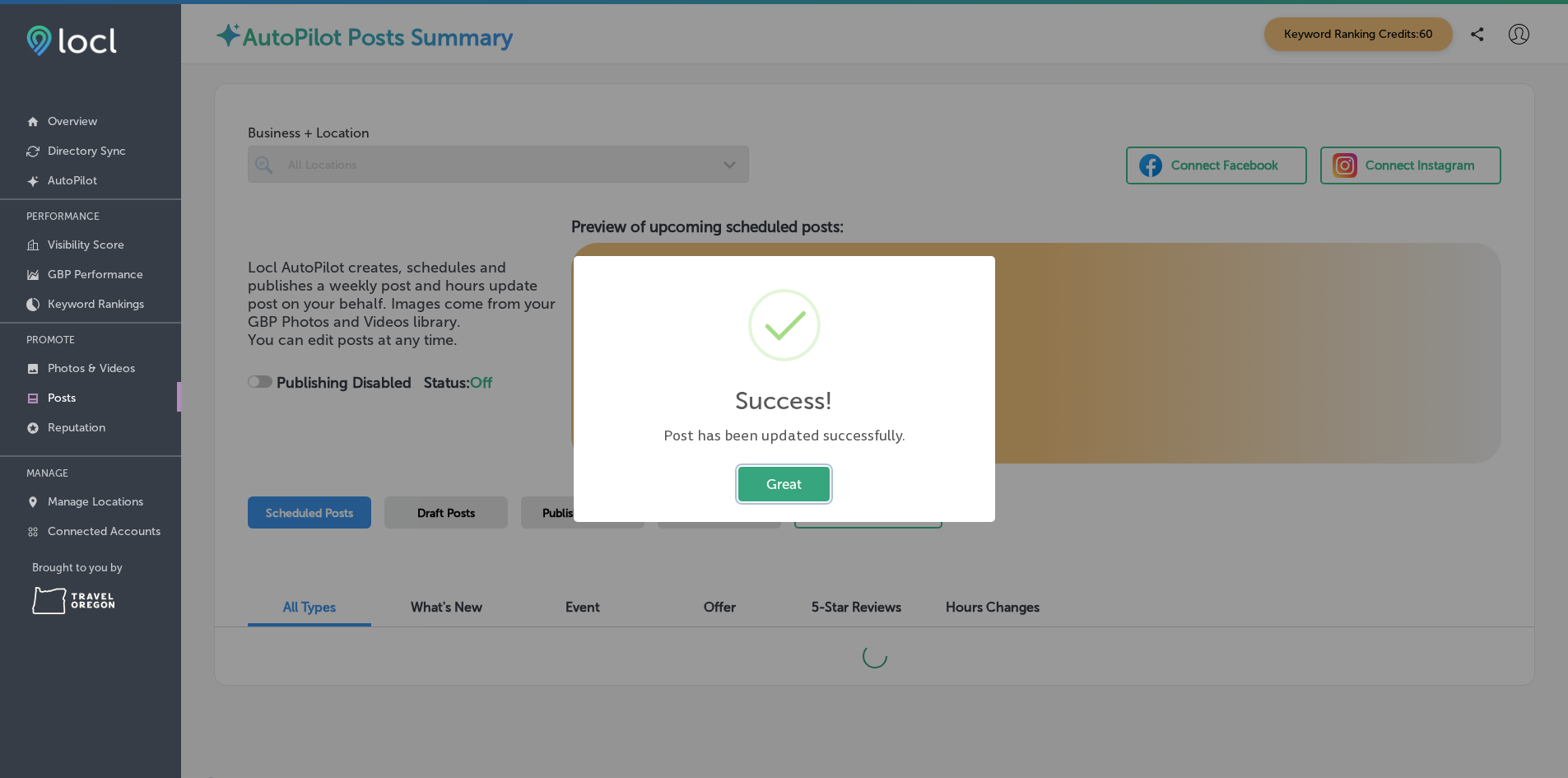
click at [791, 488] on button "Great" at bounding box center [783, 483] width 91 height 33
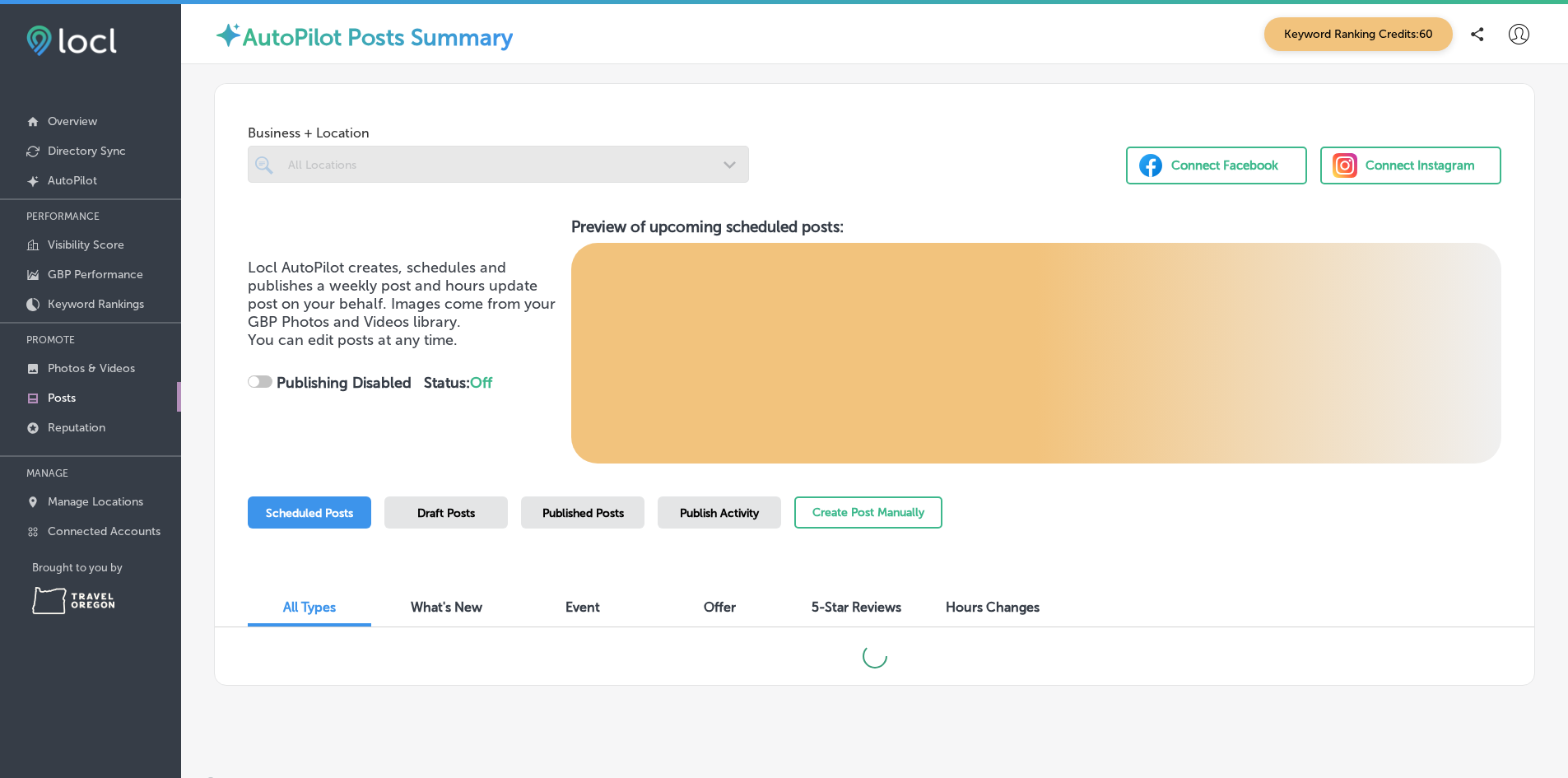
click at [570, 520] on div "Published Posts" at bounding box center [582, 513] width 123 height 32
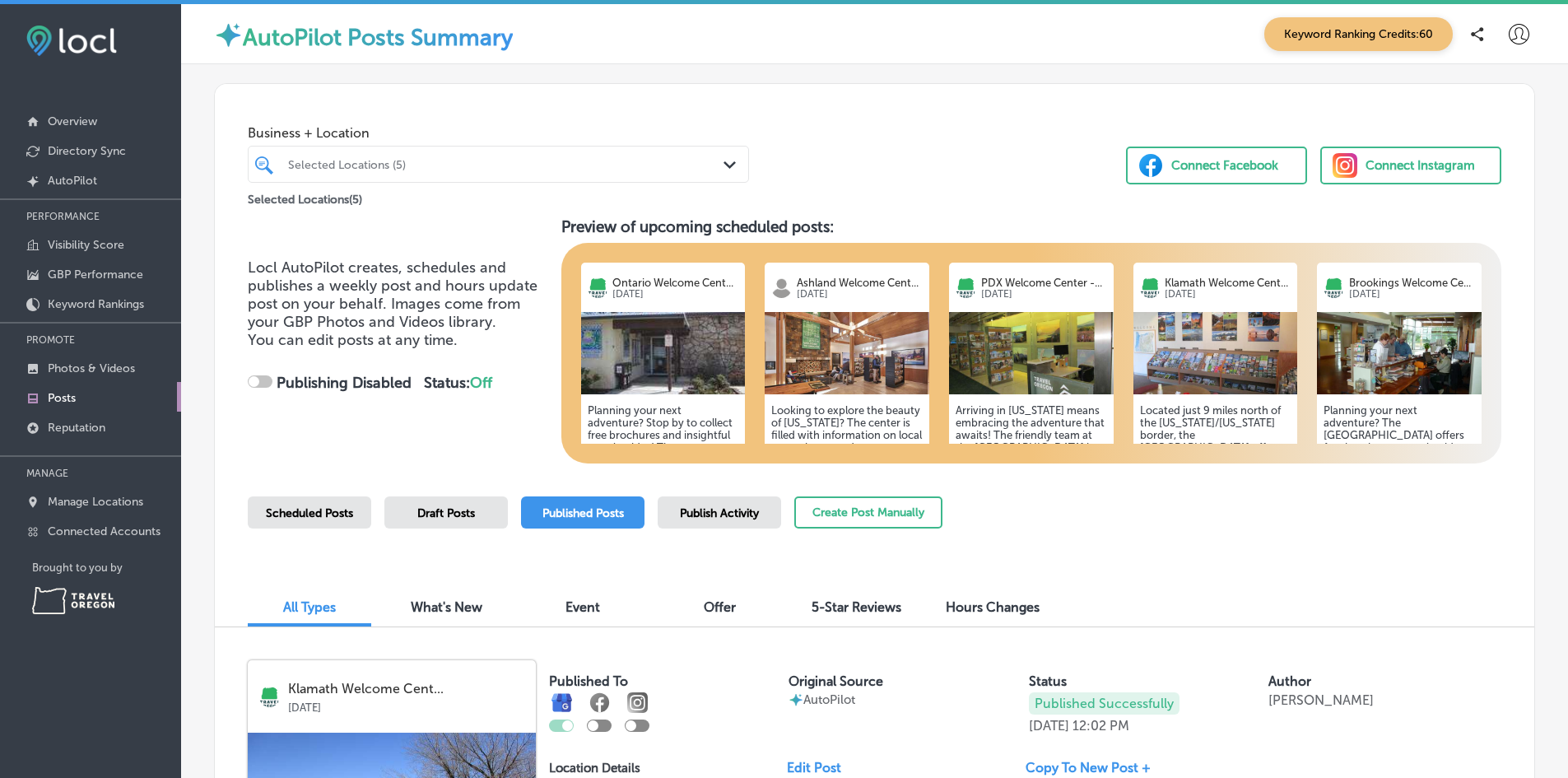
checkbox input "true"
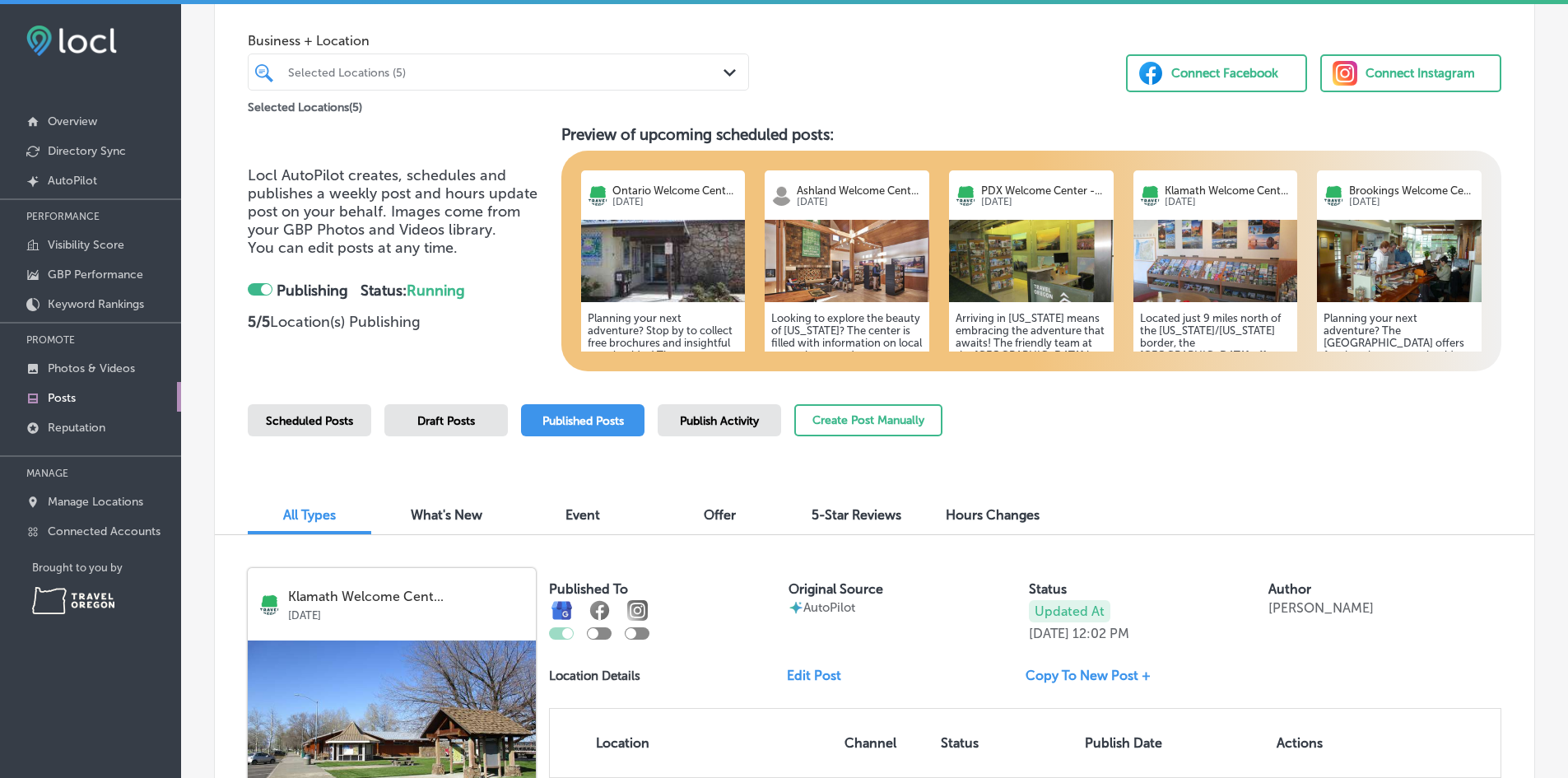
scroll to position [412, 0]
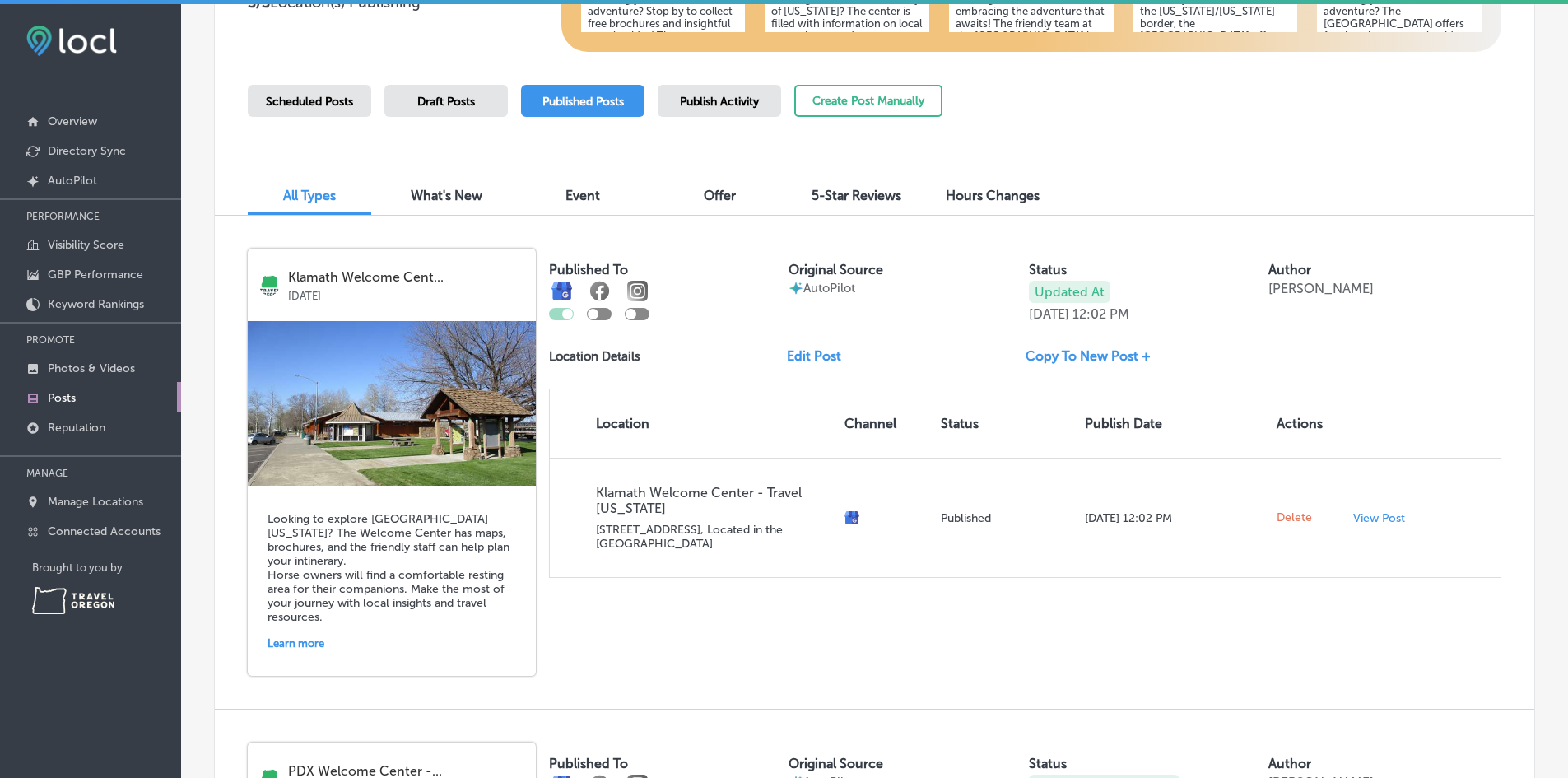
click at [814, 351] on link "Edit Post" at bounding box center [820, 355] width 68 height 15
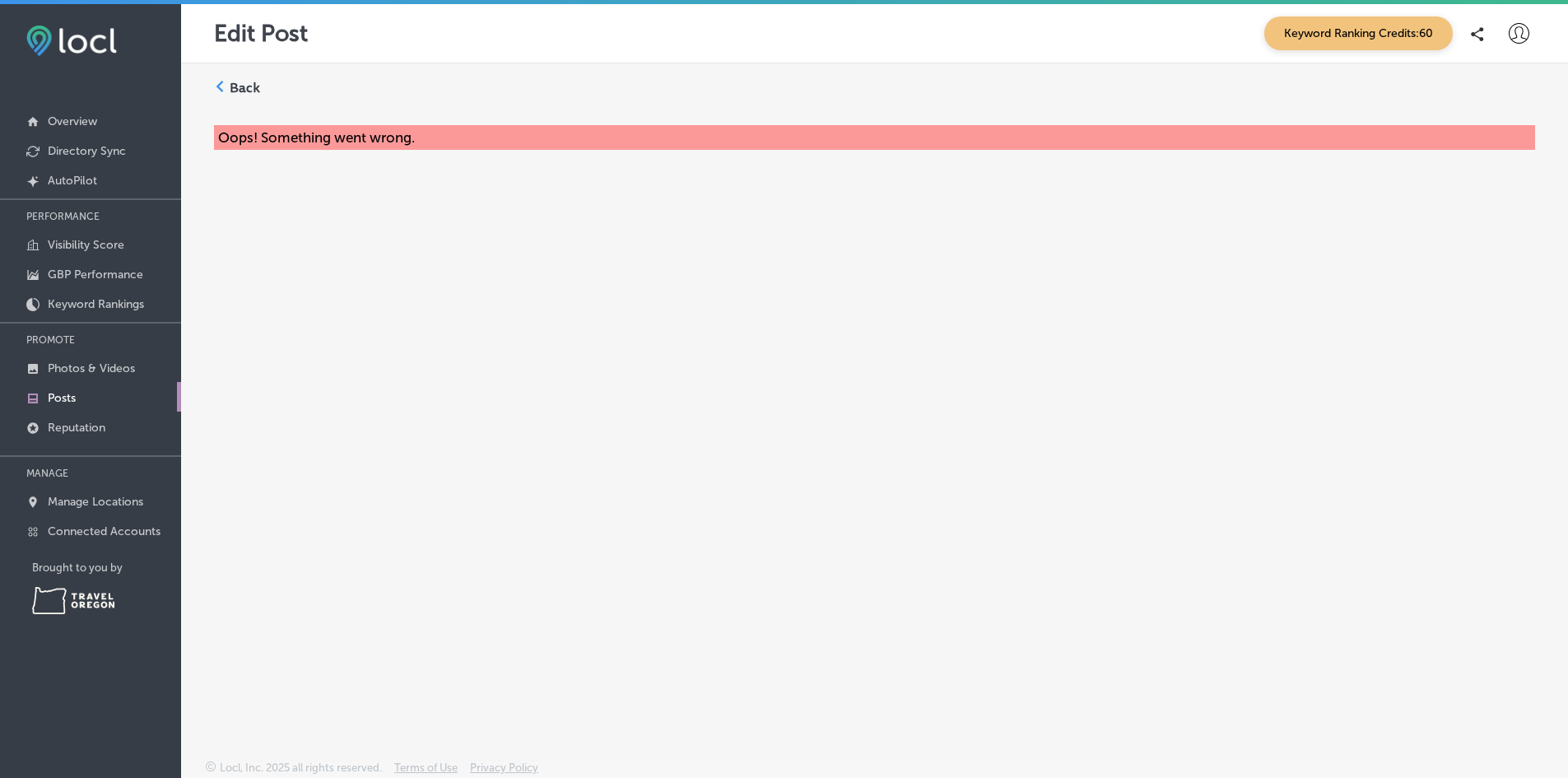
click at [250, 86] on label "Back" at bounding box center [245, 88] width 31 height 18
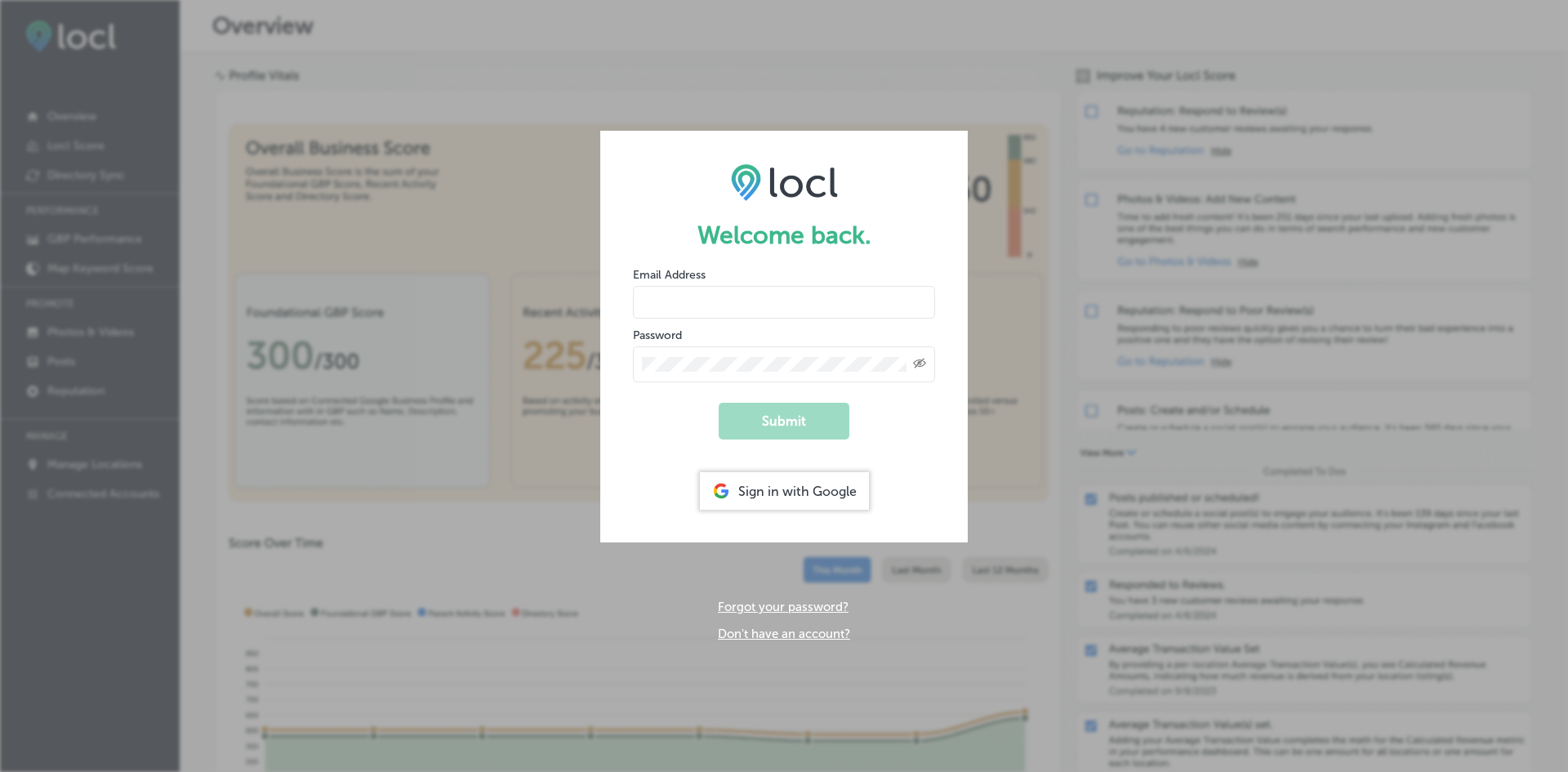
click at [750, 302] on input "email" at bounding box center [784, 302] width 302 height 33
type input "[PERSON_NAME][EMAIL_ADDRESS][DOMAIN_NAME]"
click at [724, 355] on div "Created with Sketch." at bounding box center [784, 364] width 302 height 36
click at [719, 403] on button "Submit" at bounding box center [784, 420] width 131 height 37
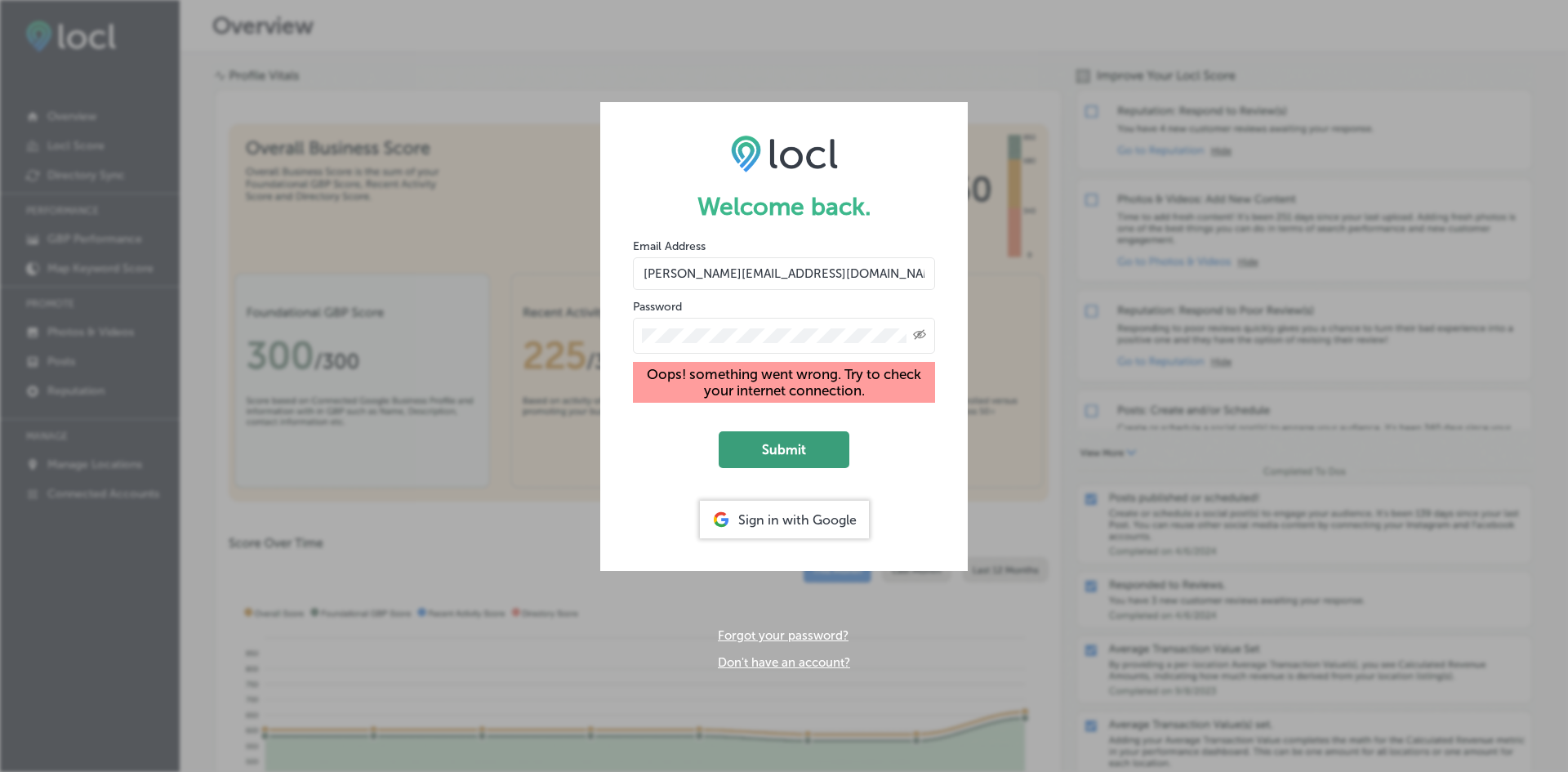
click at [781, 450] on button "Submit" at bounding box center [784, 449] width 131 height 37
